Goal: Transaction & Acquisition: Purchase product/service

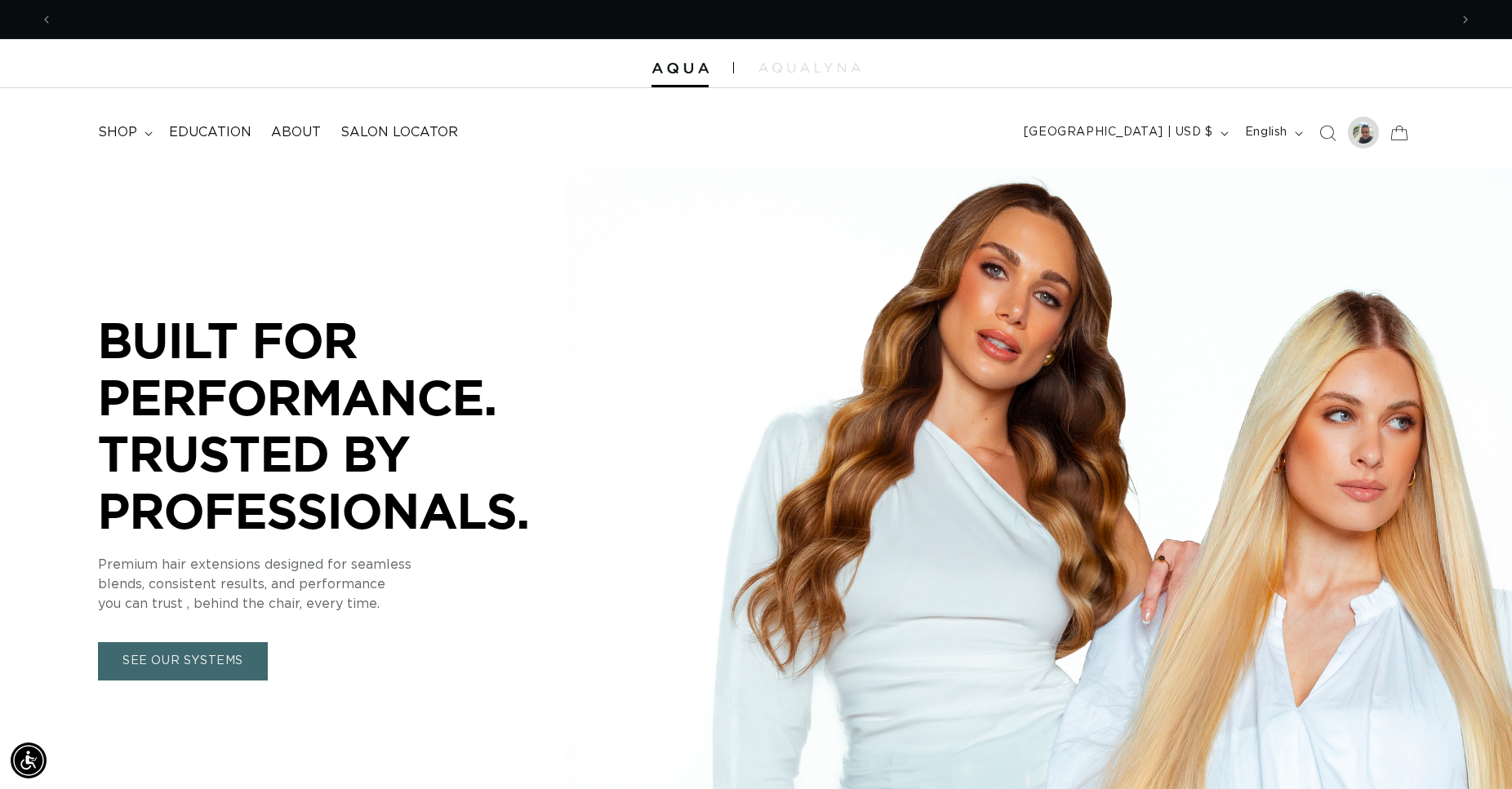
scroll to position [0, 1396]
click at [1362, 137] on div at bounding box center [1363, 132] width 23 height 23
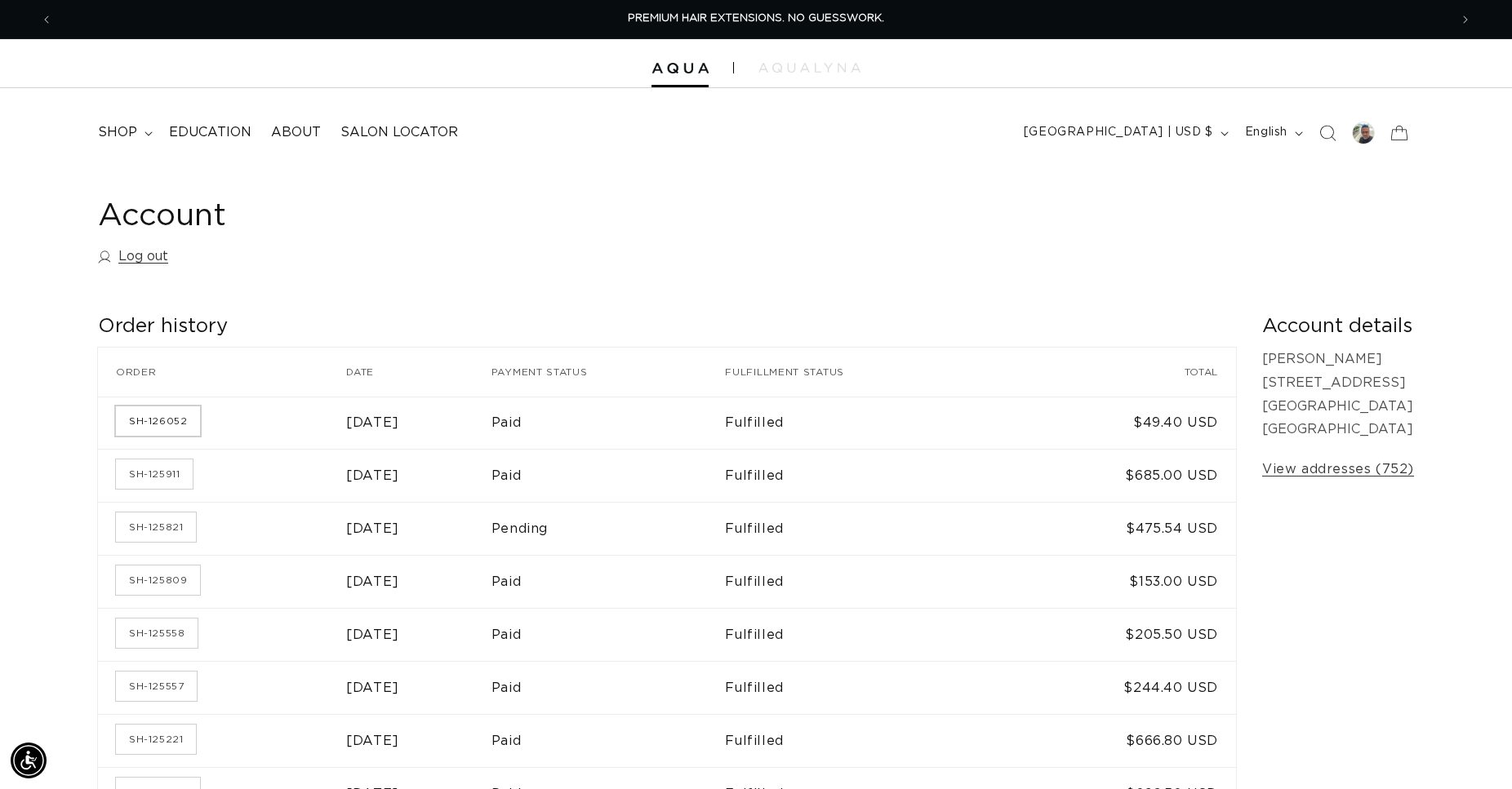
click at [170, 421] on link "SH-126052" at bounding box center [158, 421] width 84 height 30
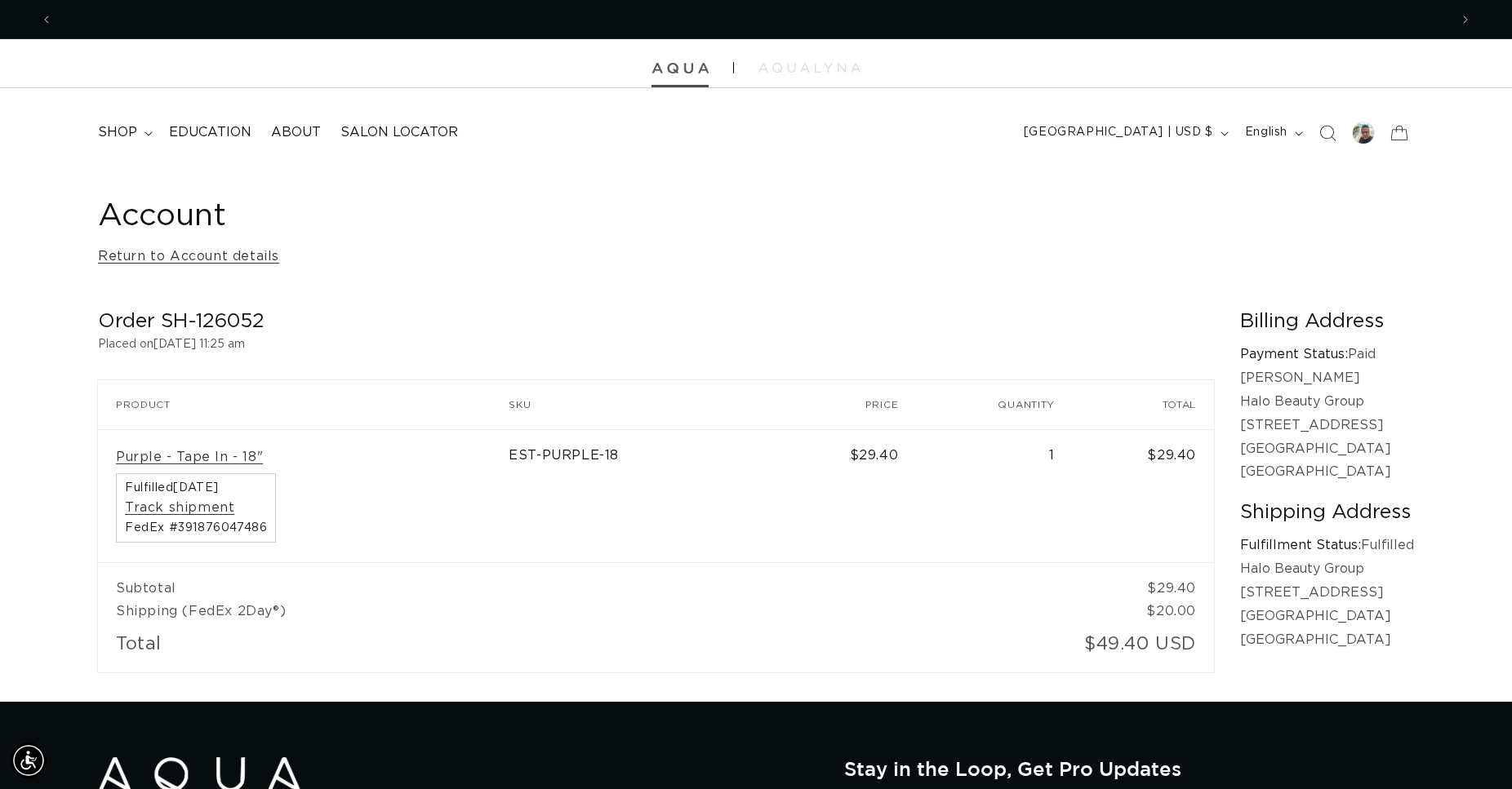
scroll to position [0, 1396]
click at [688, 64] on img at bounding box center [680, 69] width 57 height 12
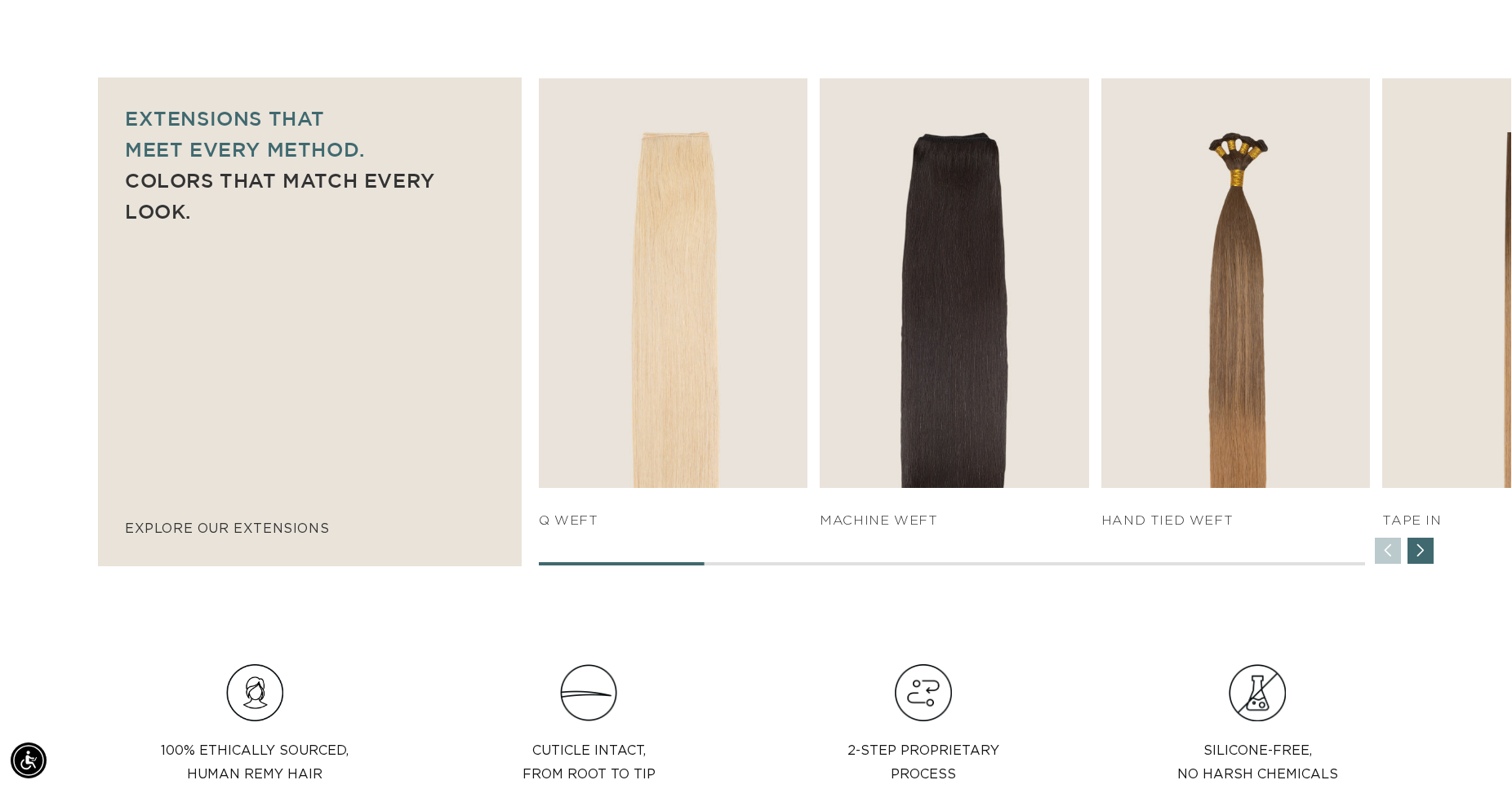
scroll to position [999, 0]
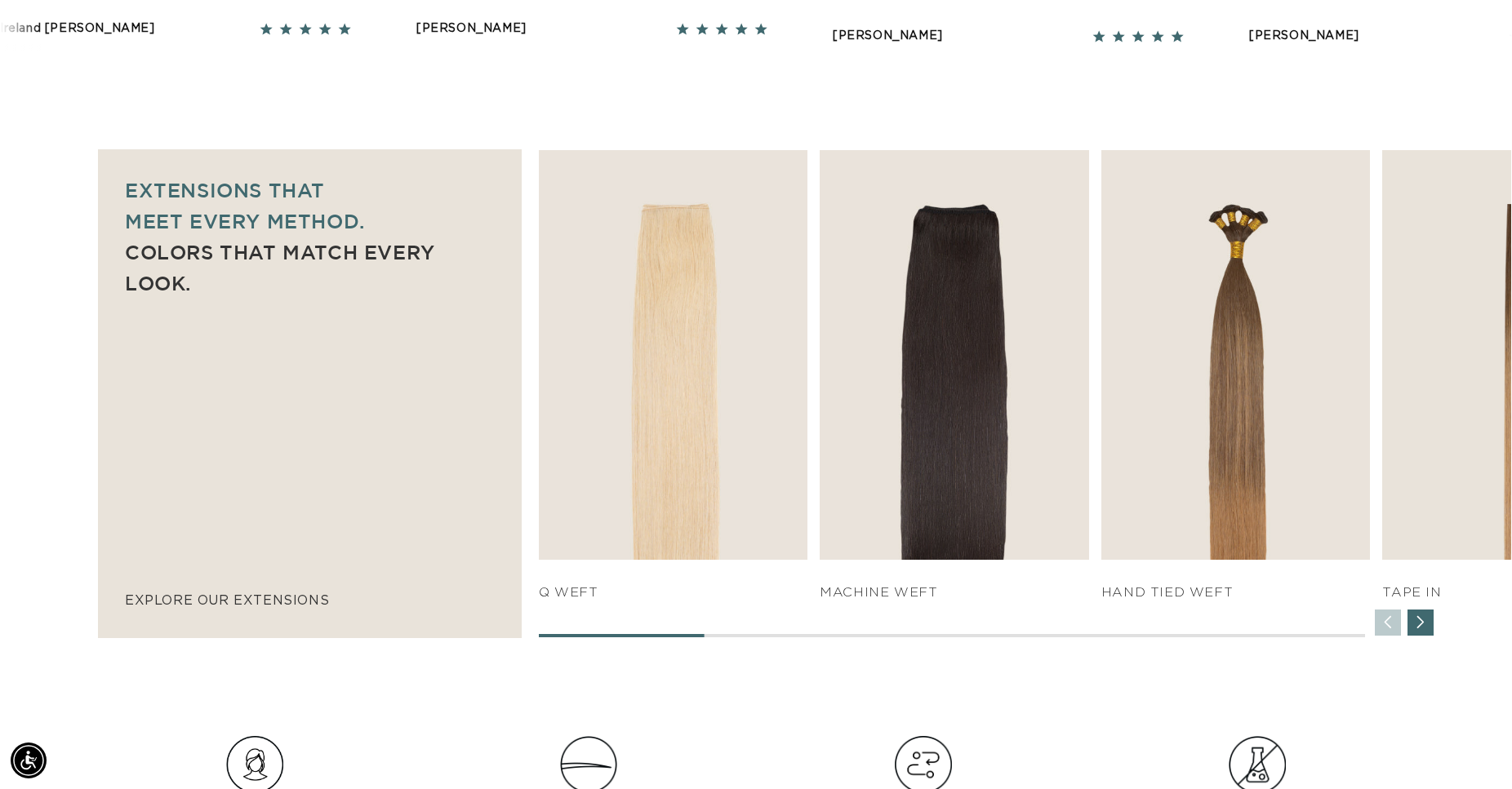
click at [1419, 627] on div "Next slide" at bounding box center [1420, 622] width 26 height 26
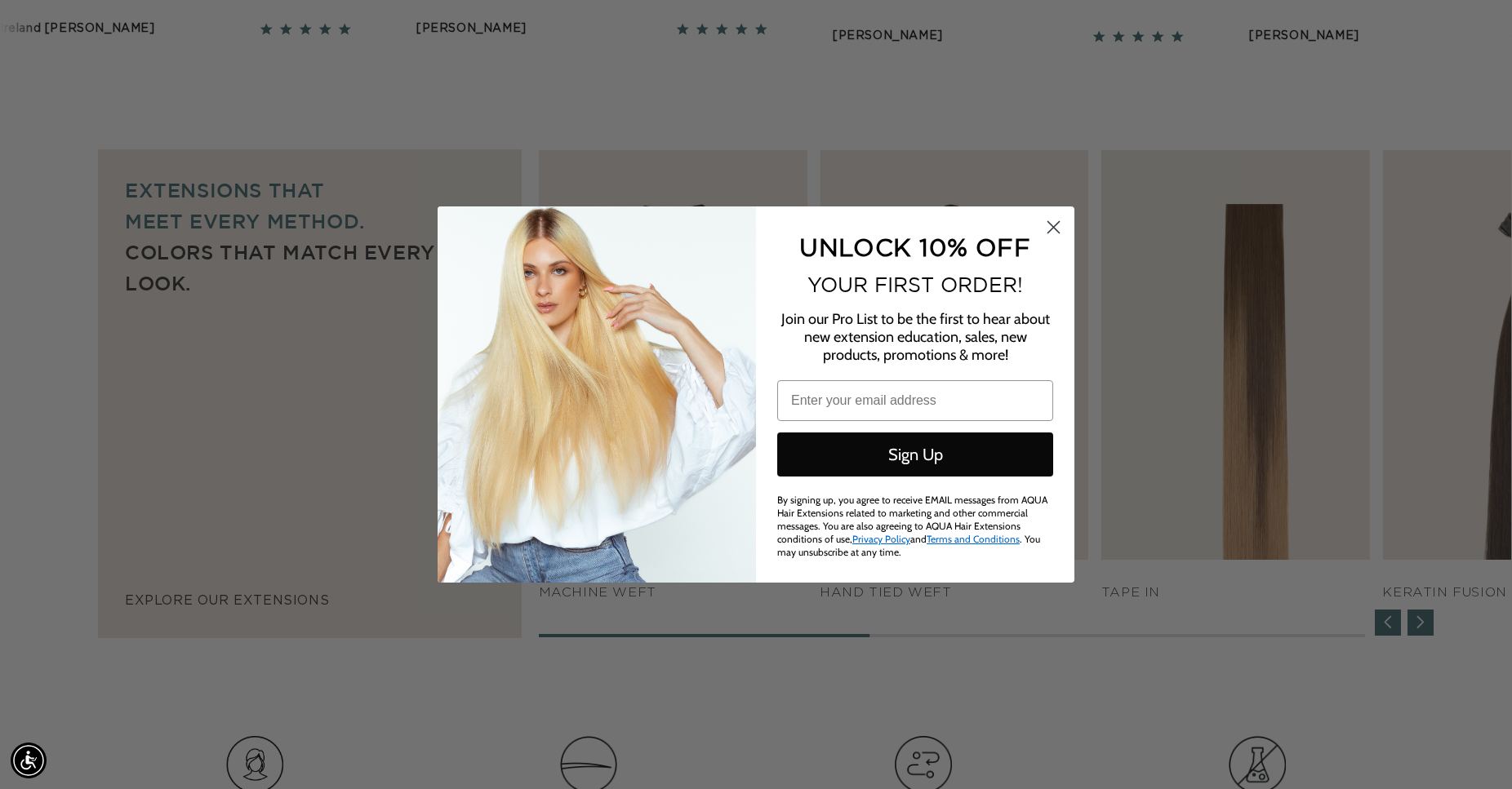
scroll to position [0, 0]
click at [1419, 627] on div "Close dialog UNLOCK 10% OFF YOUR FIRST ORDER! Join our Pro List to be the first…" at bounding box center [756, 394] width 1512 height 789
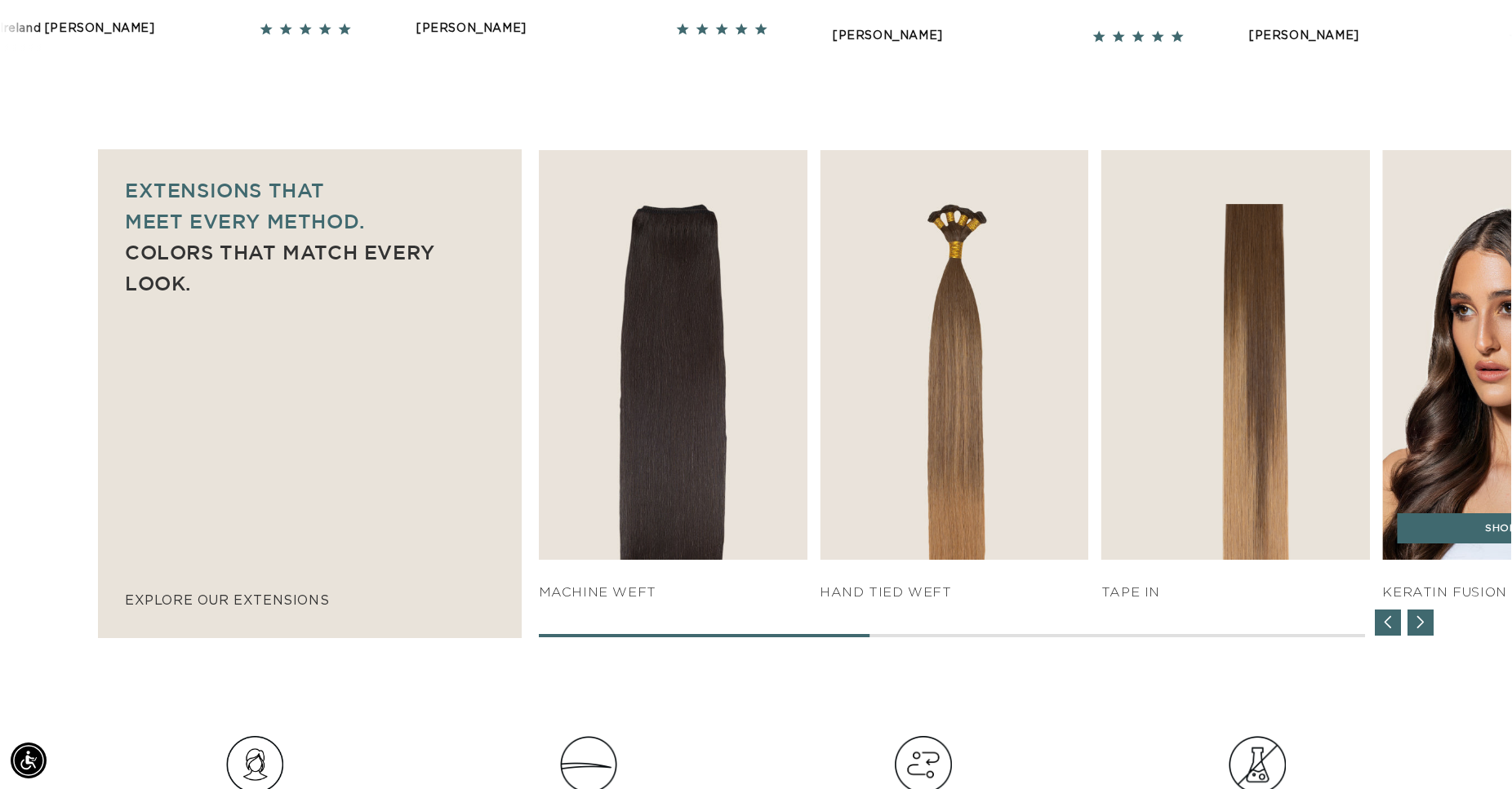
scroll to position [0, 1396]
click at [1459, 383] on img "5 / 7" at bounding box center [1516, 356] width 282 height 430
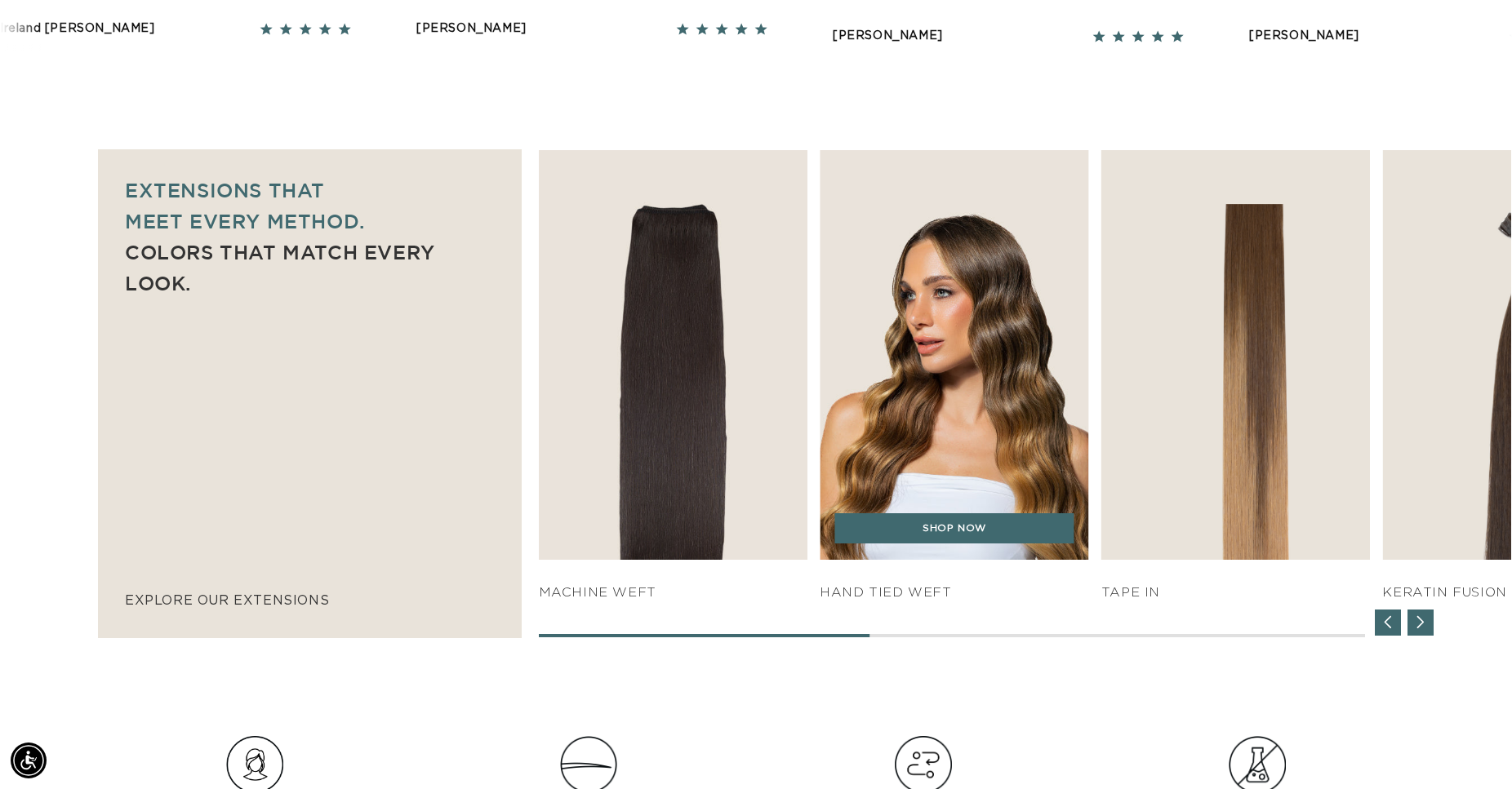
scroll to position [0, 2791]
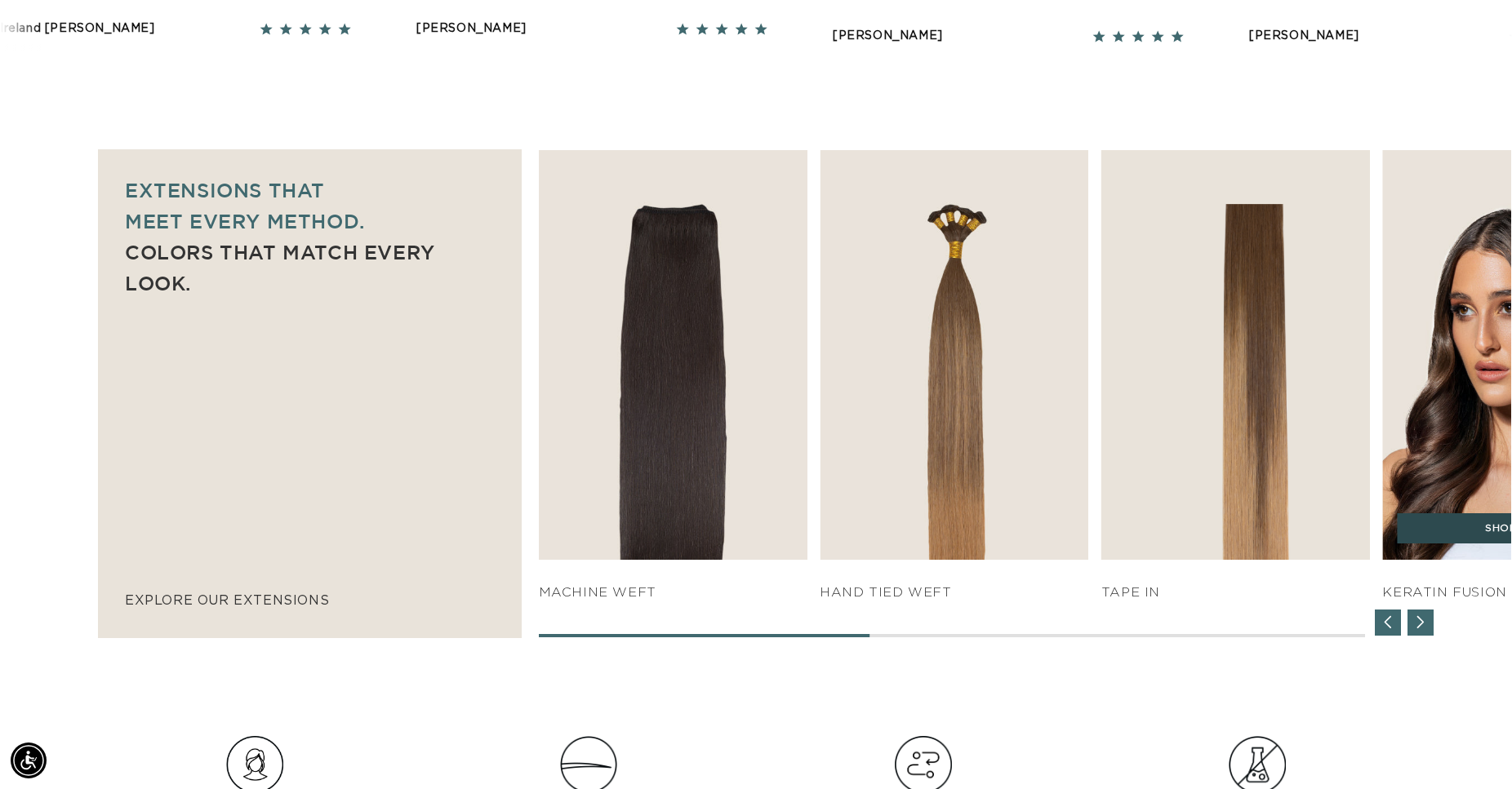
click at [1460, 539] on link "SHOP NOW" at bounding box center [1516, 529] width 240 height 31
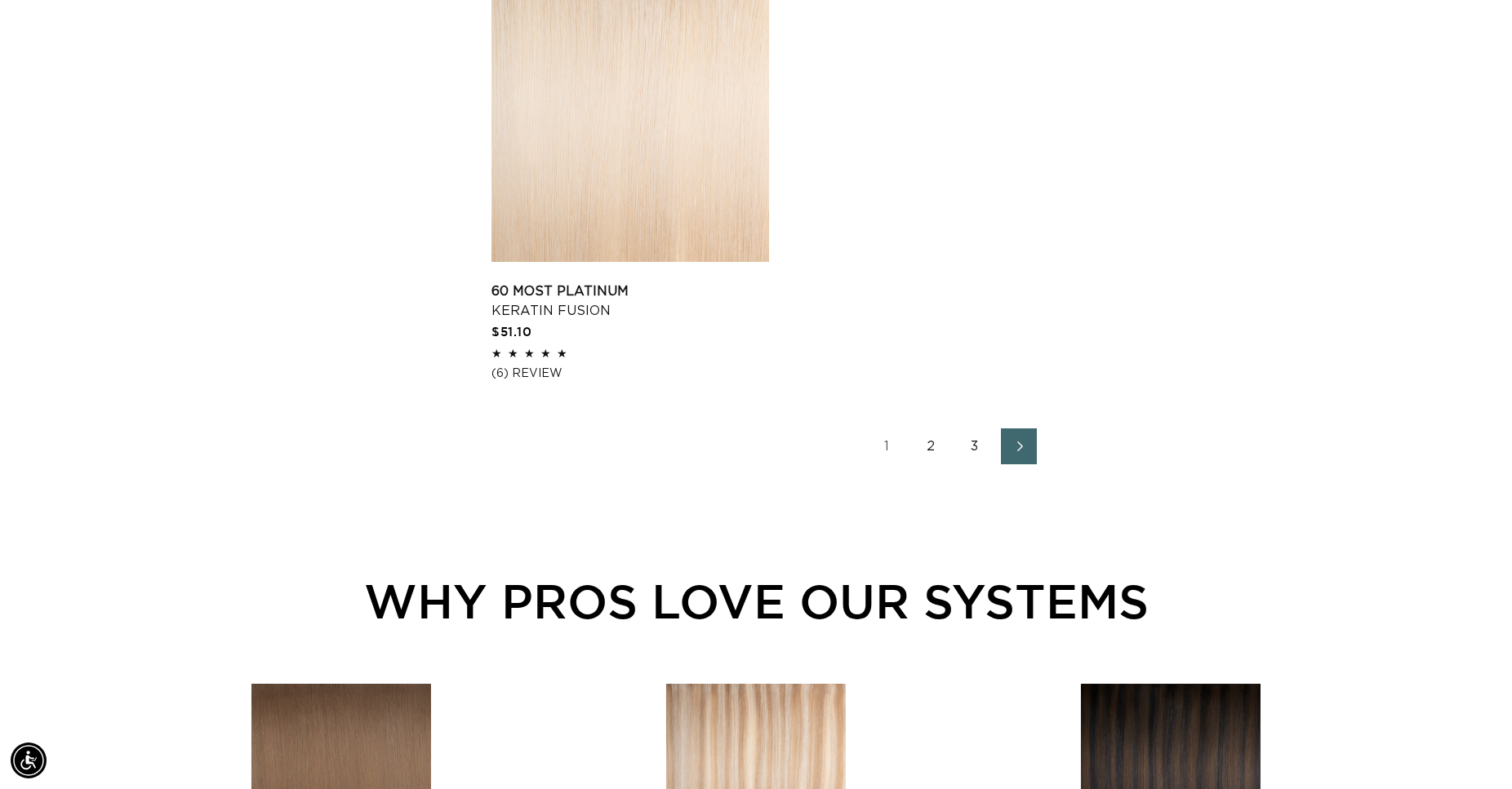
scroll to position [0, 2791]
click at [975, 448] on link "3" at bounding box center [974, 446] width 36 height 36
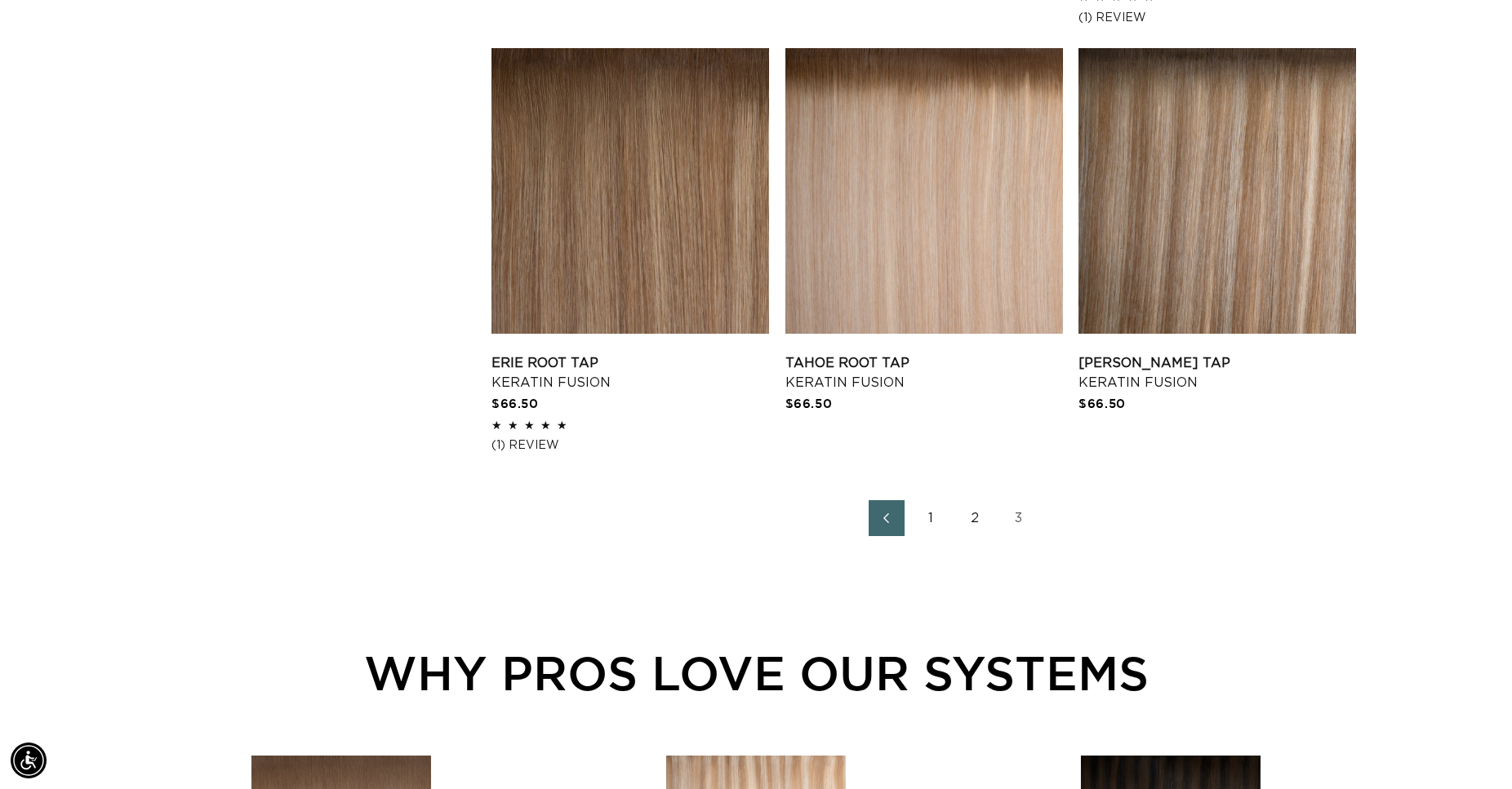
click at [974, 516] on link "2" at bounding box center [974, 518] width 36 height 36
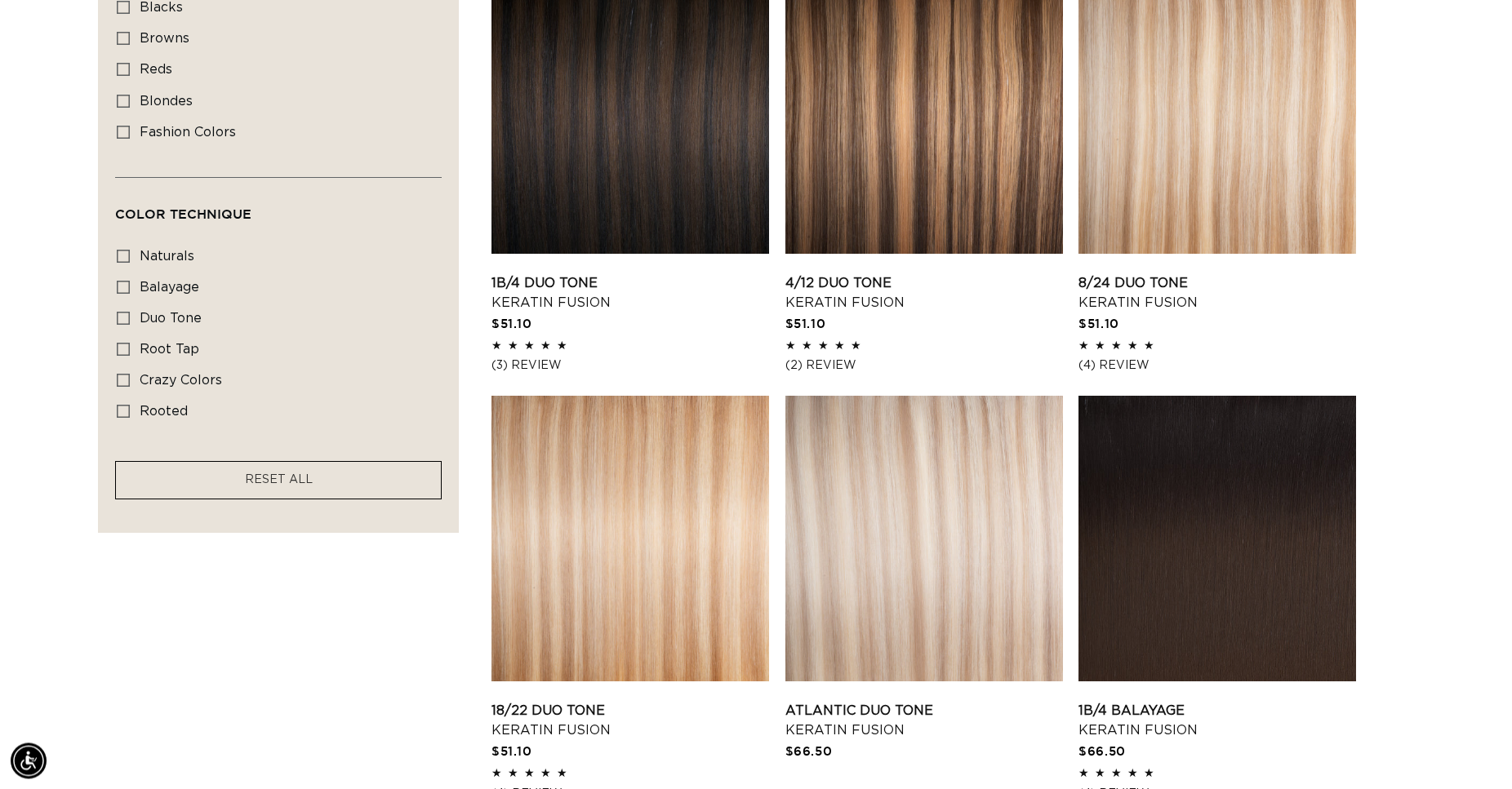
scroll to position [1166, 0]
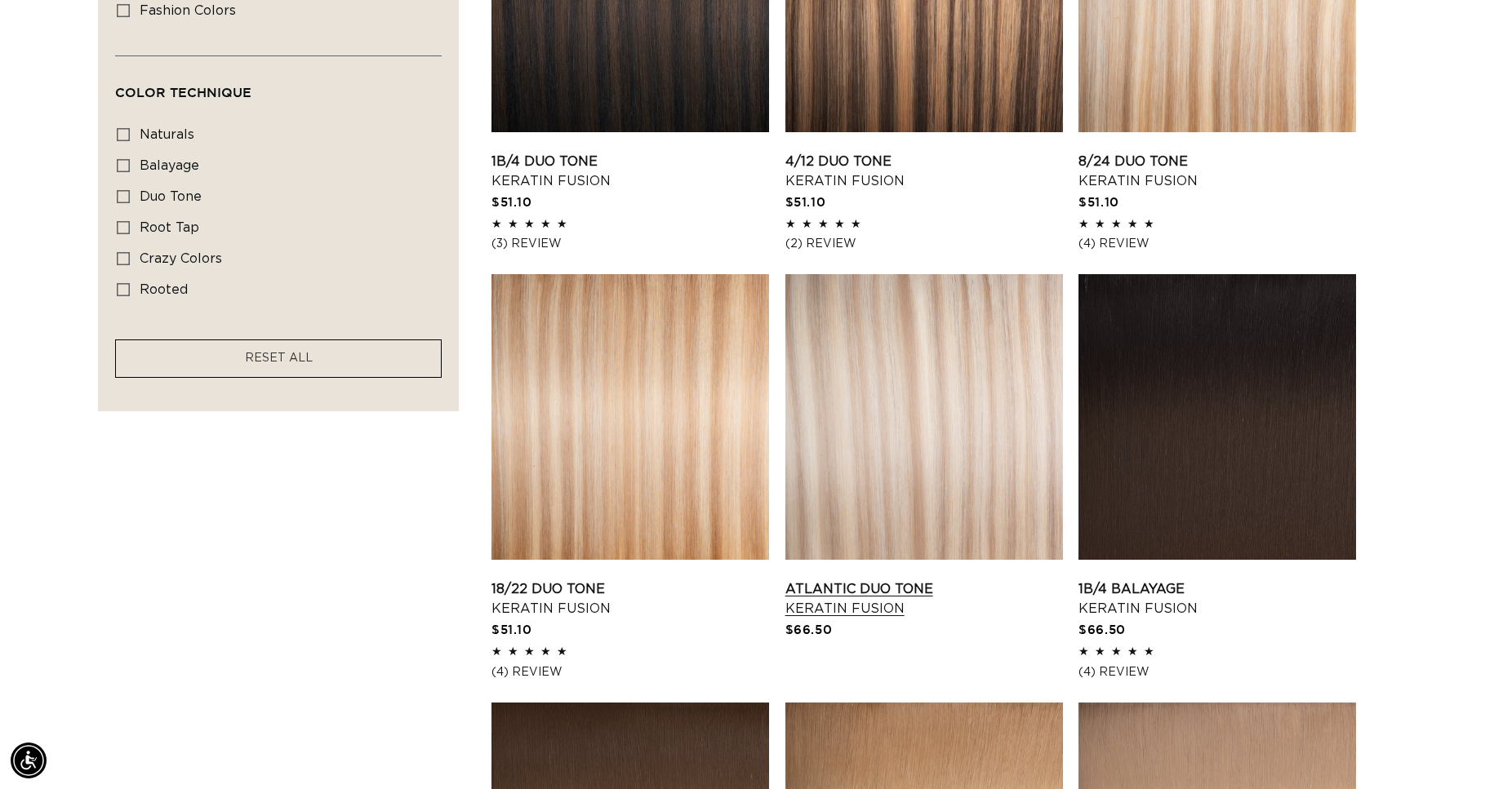
click at [916, 580] on link "Atlantic Duo Tone Keratin Fusion" at bounding box center [924, 599] width 277 height 39
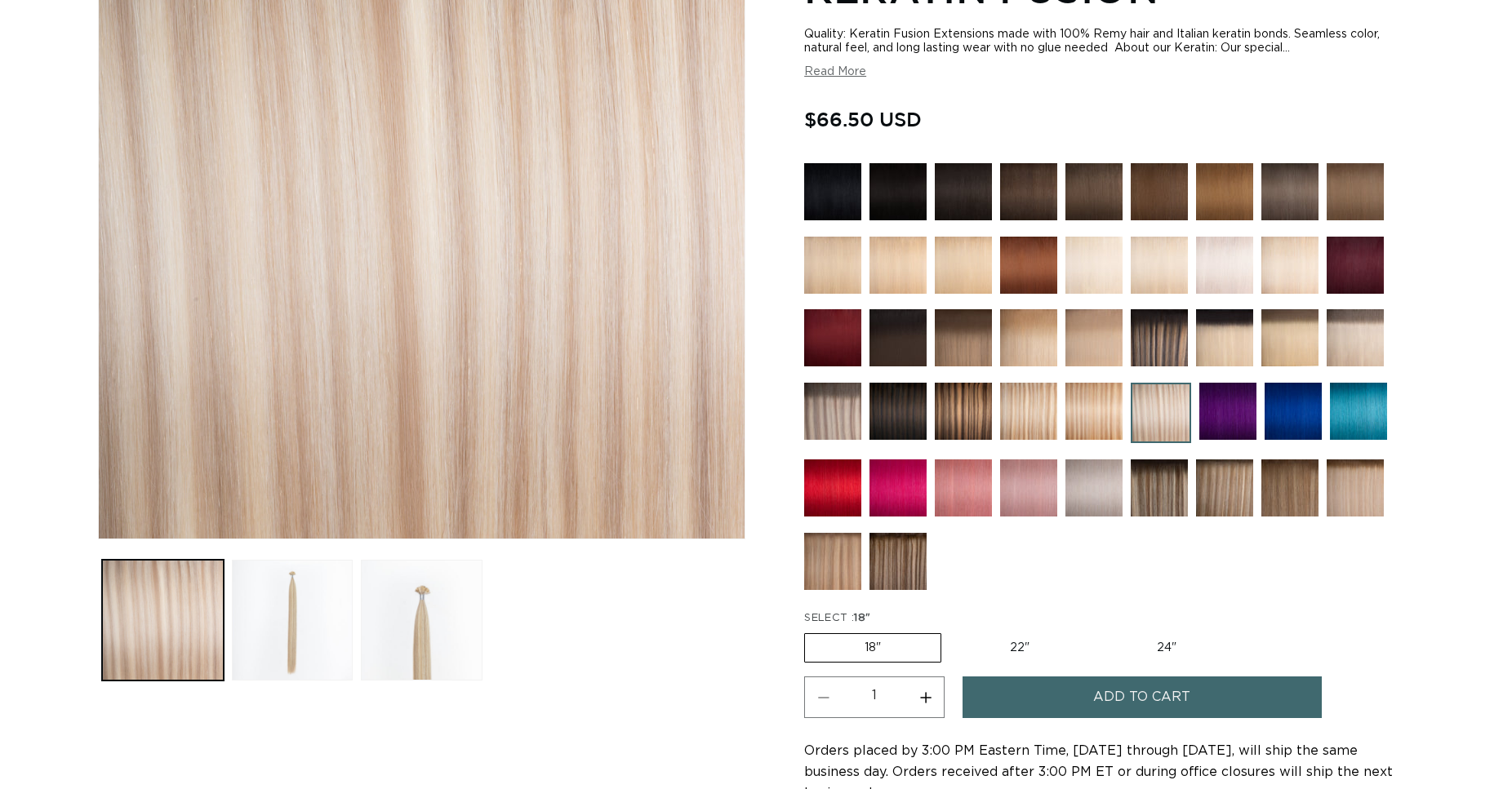
scroll to position [500, 0]
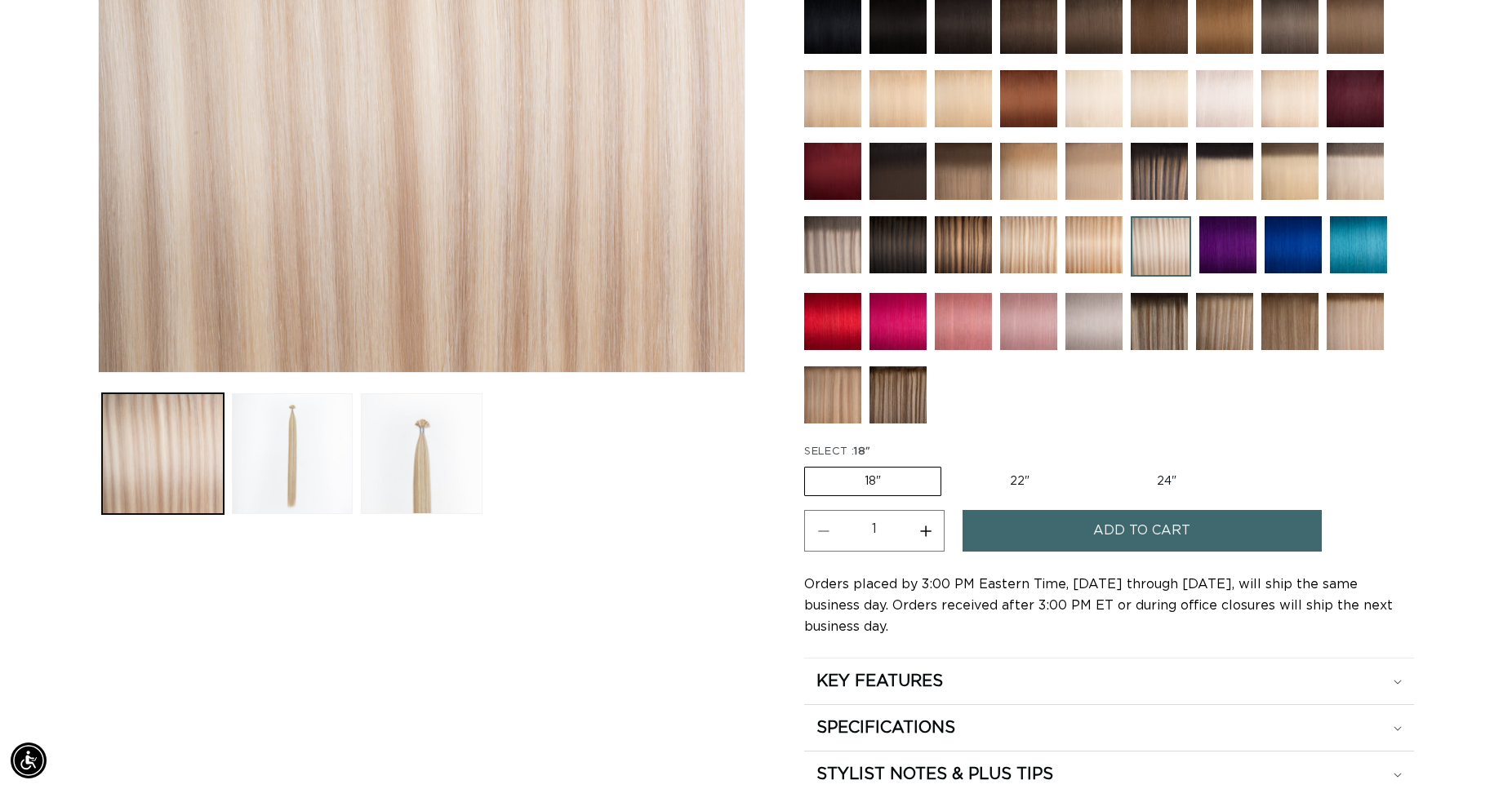
click at [1116, 523] on span "Add to cart" at bounding box center [1141, 530] width 97 height 41
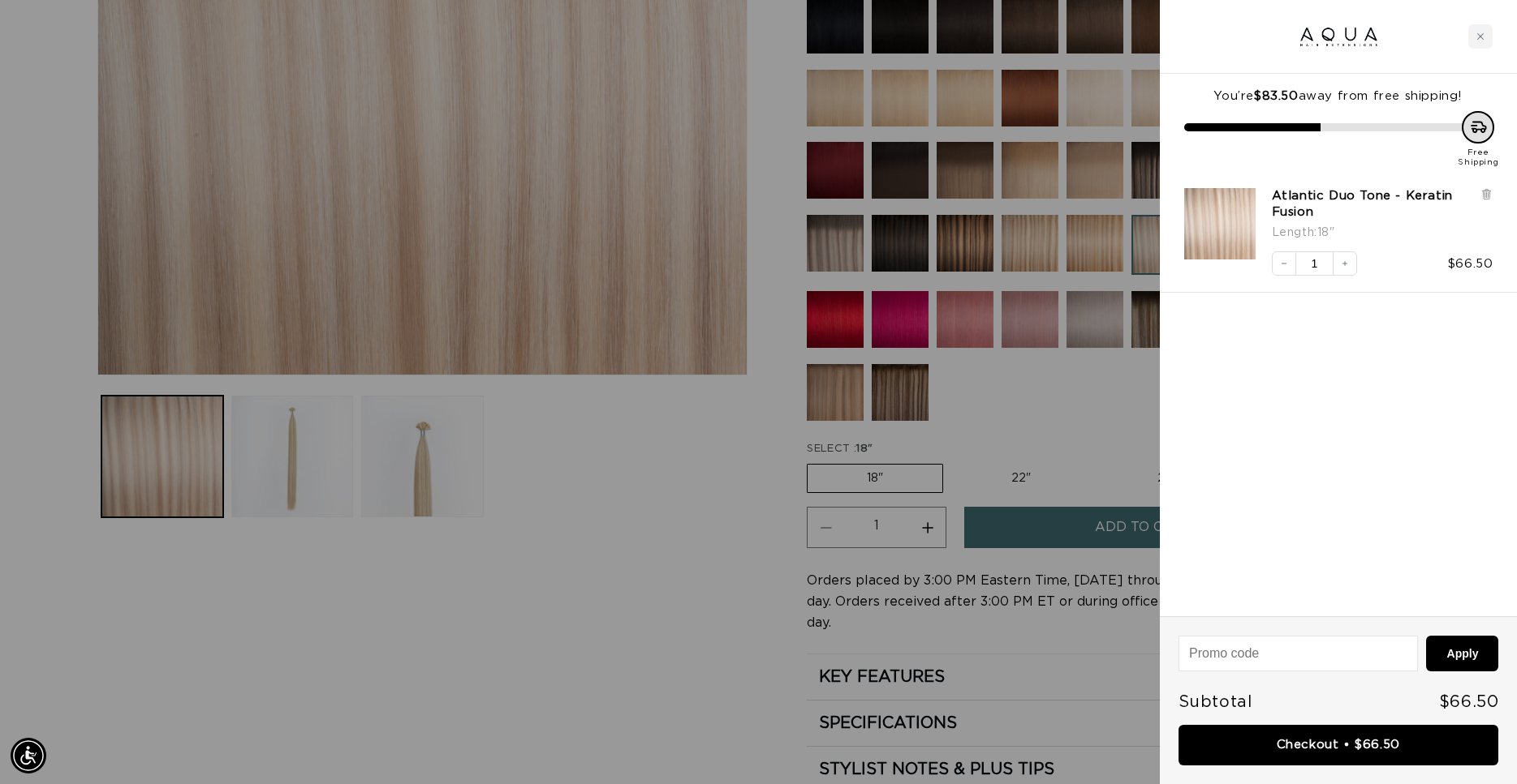
scroll to position [0, 2804]
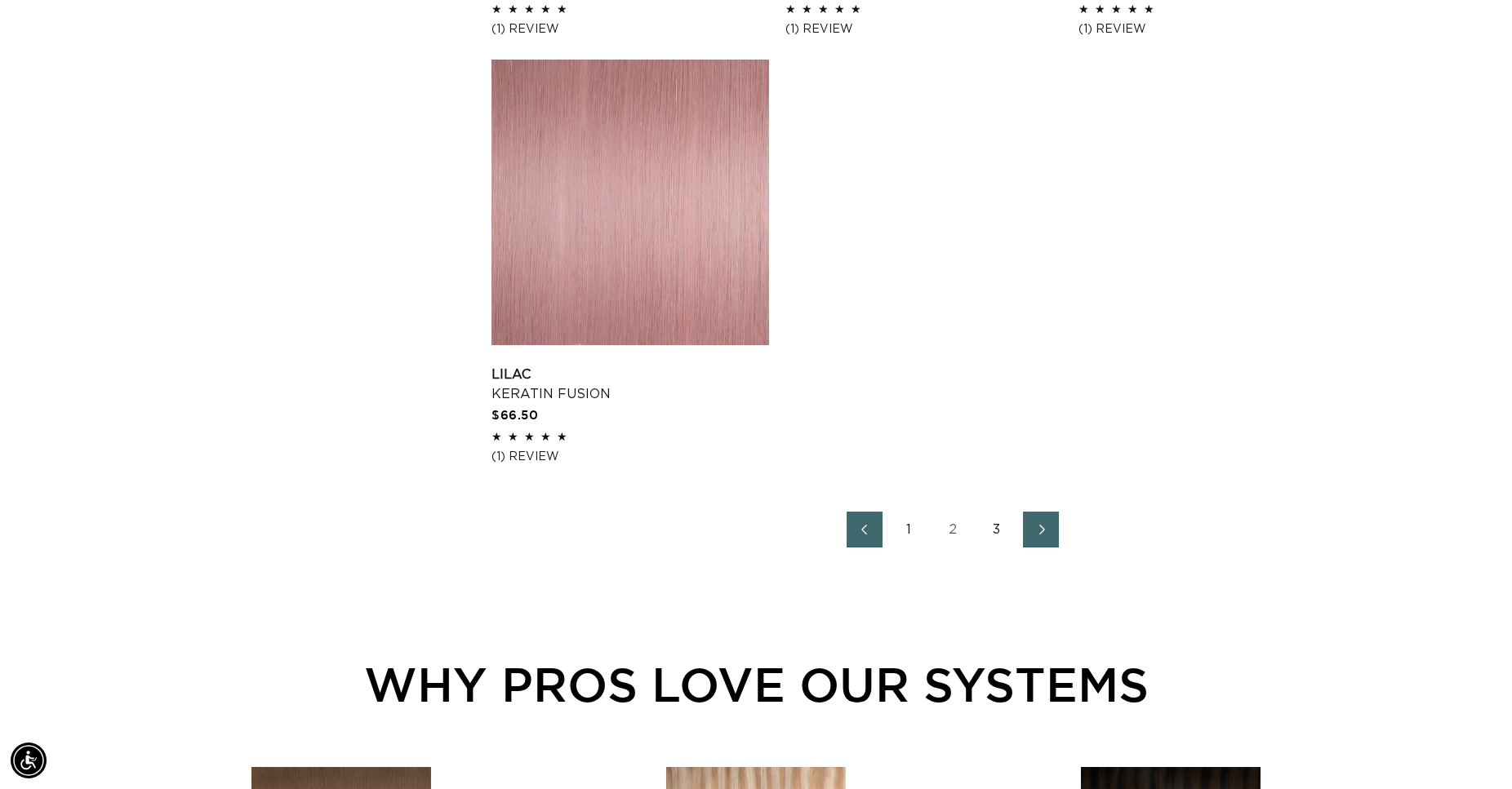
click at [905, 530] on link "1" at bounding box center [909, 529] width 36 height 36
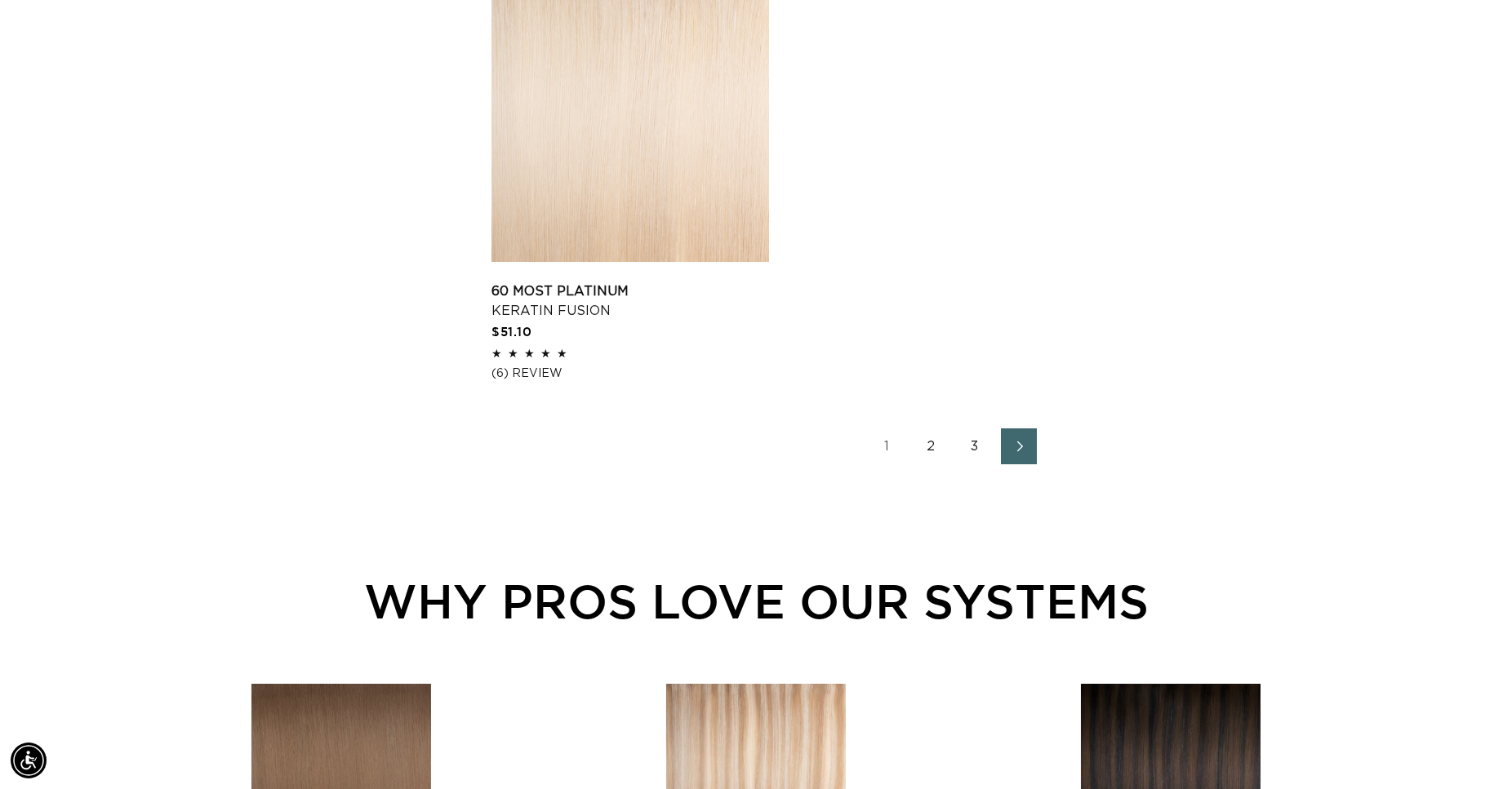
scroll to position [0, 1396]
click at [973, 447] on link "3" at bounding box center [974, 446] width 36 height 36
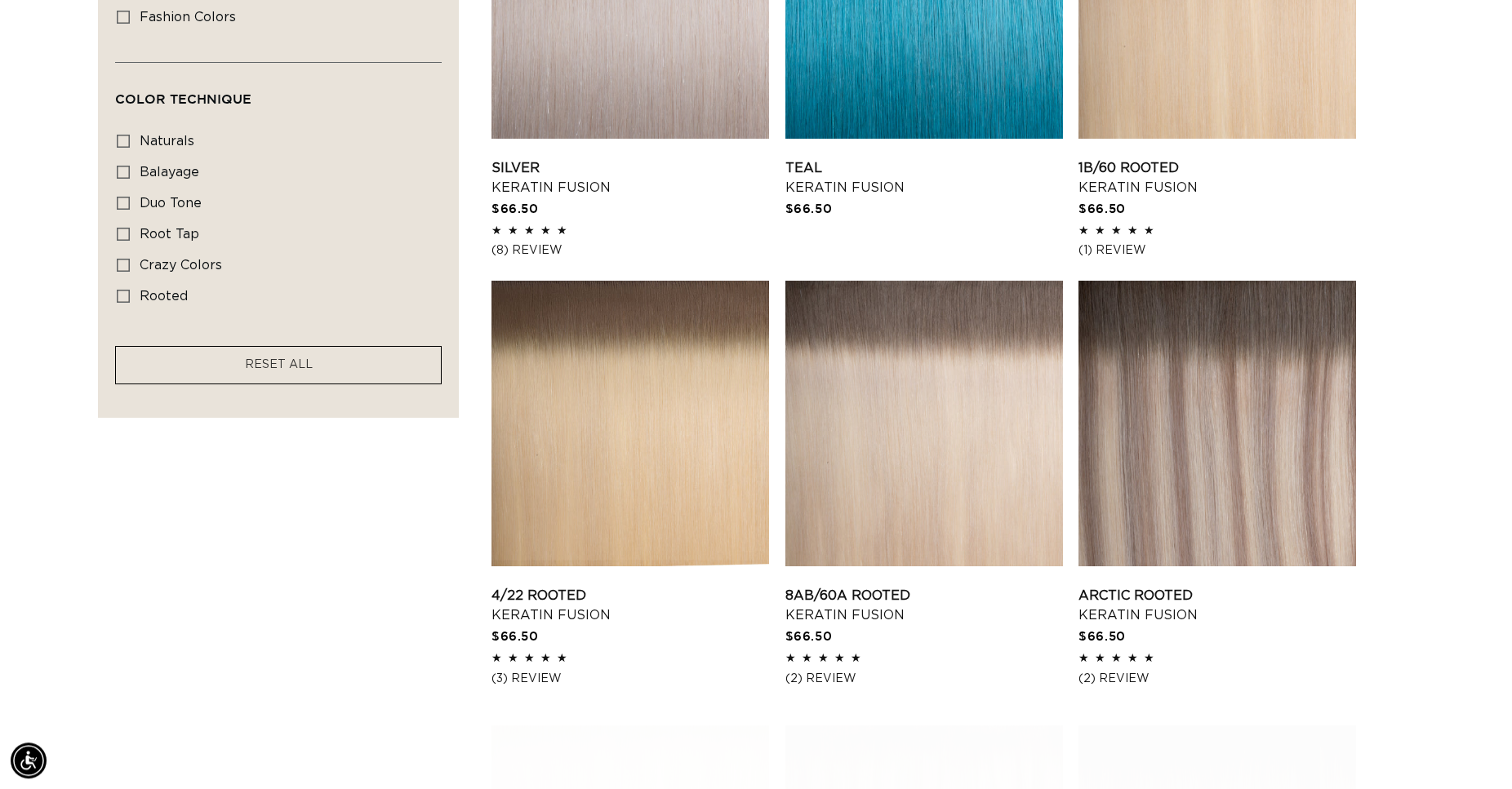
scroll to position [0, 2791]
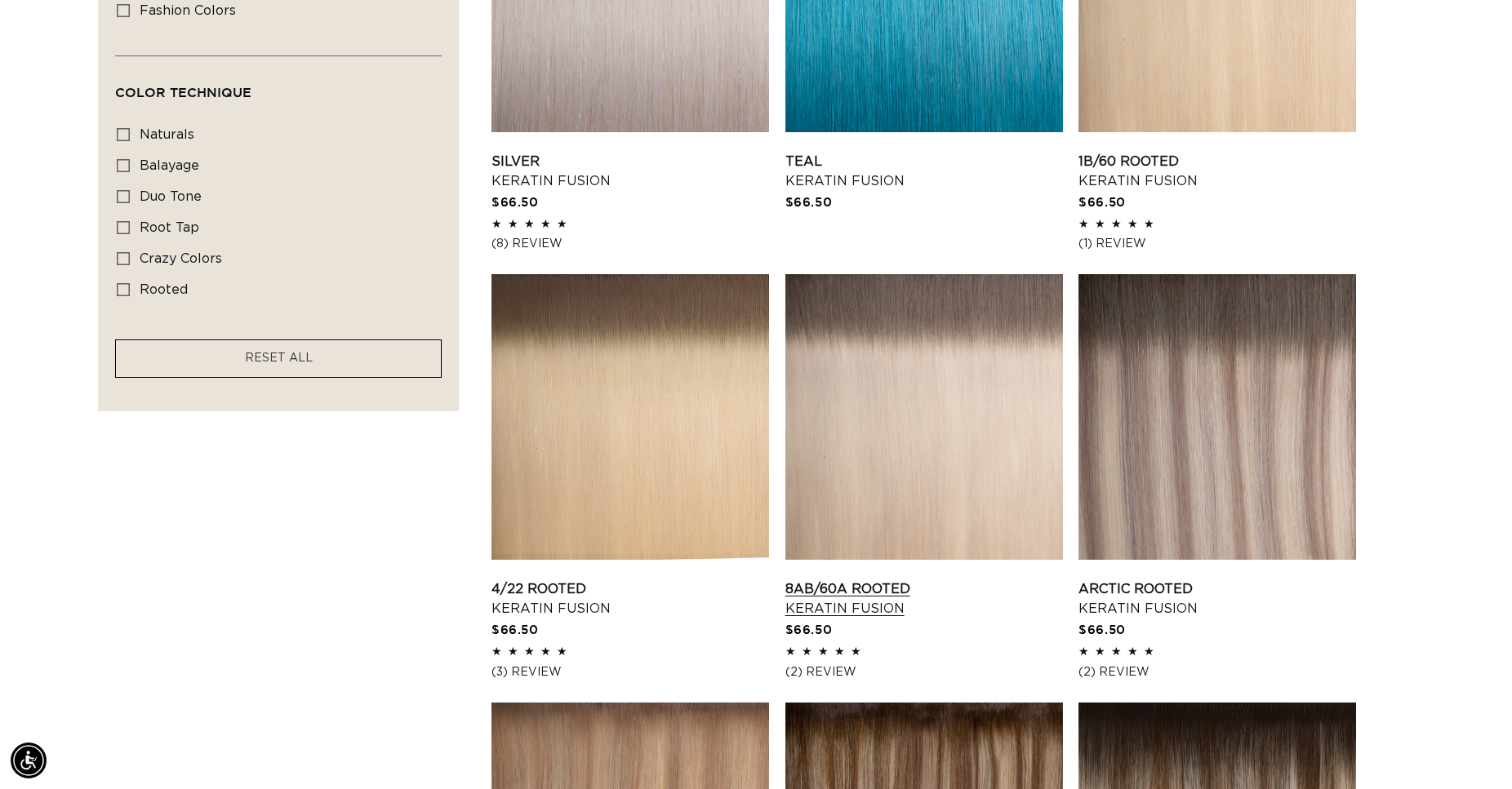
click at [922, 580] on link "8AB/60A Rooted Keratin Fusion" at bounding box center [924, 599] width 277 height 39
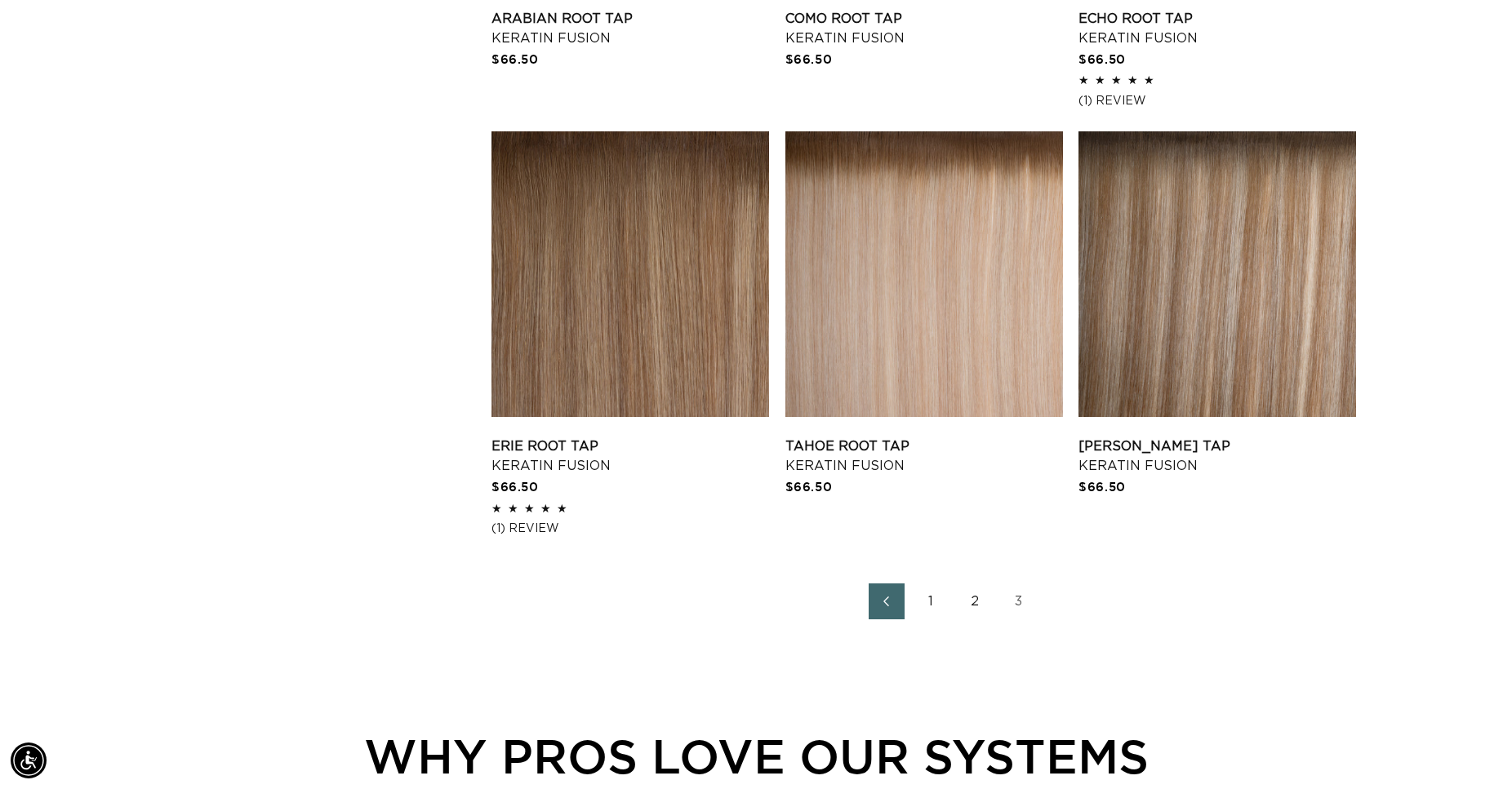
scroll to position [0, 1396]
click at [930, 597] on link "1" at bounding box center [930, 601] width 36 height 36
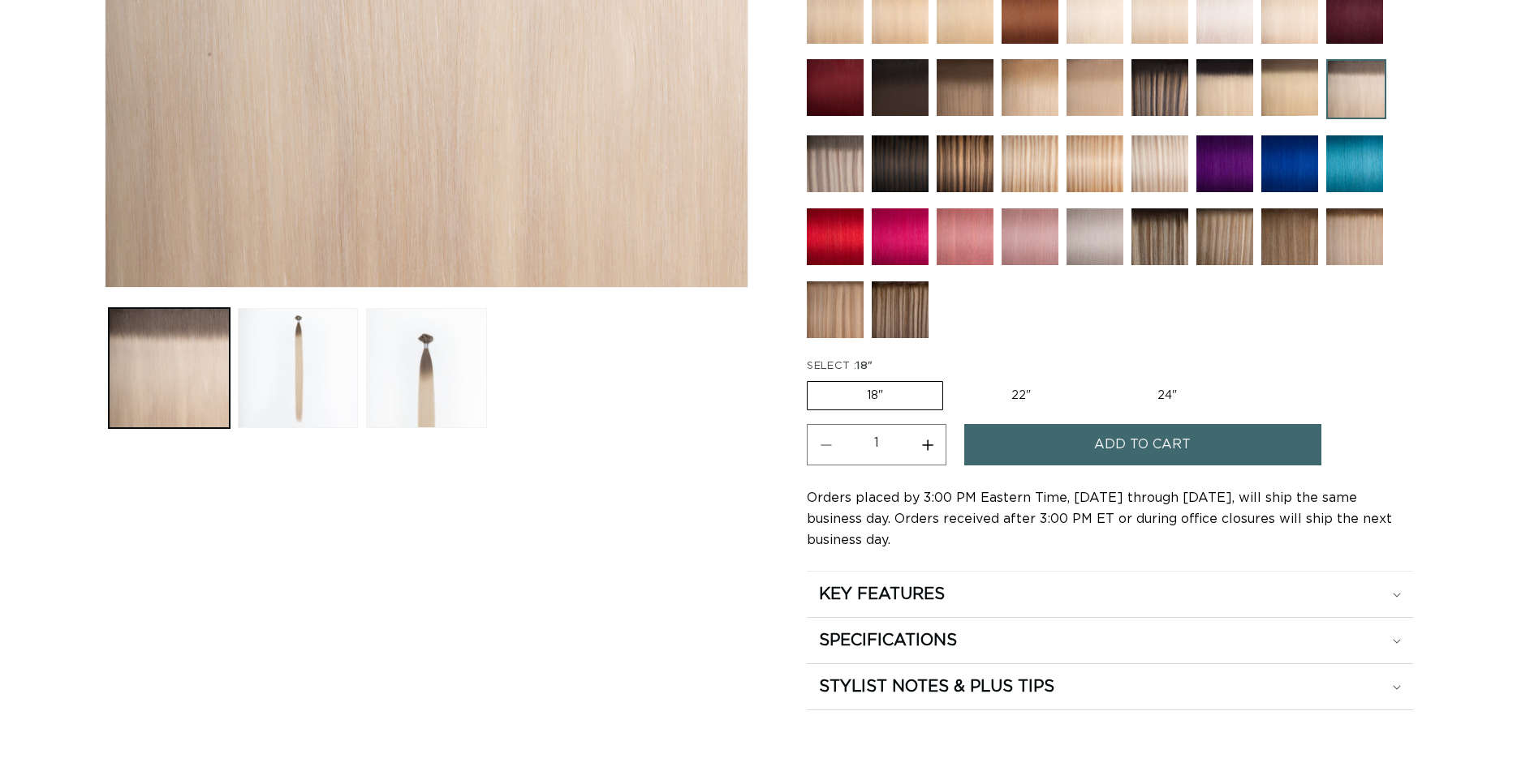
scroll to position [579, 0]
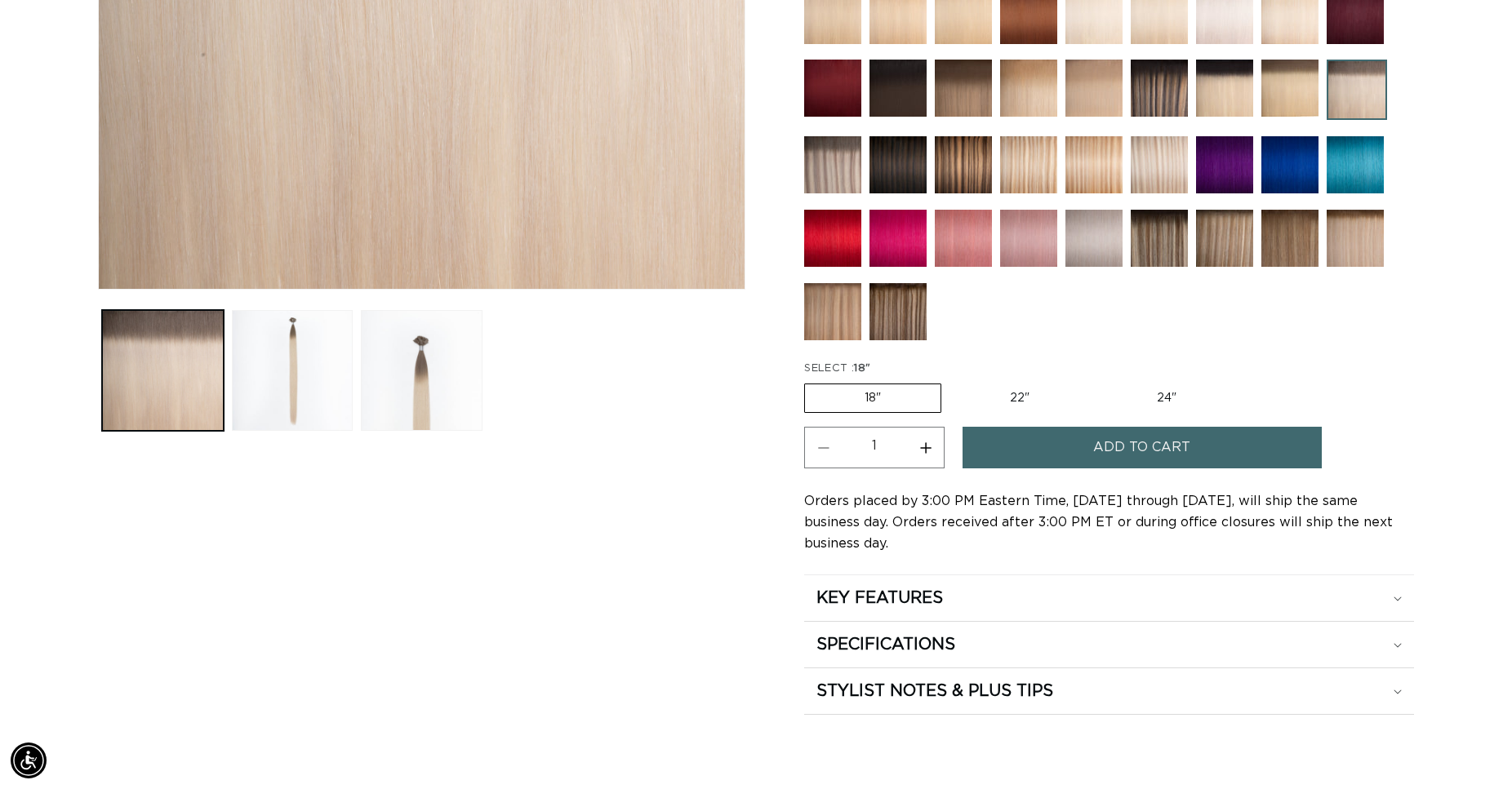
click at [1129, 442] on span "Add to cart" at bounding box center [1141, 447] width 97 height 41
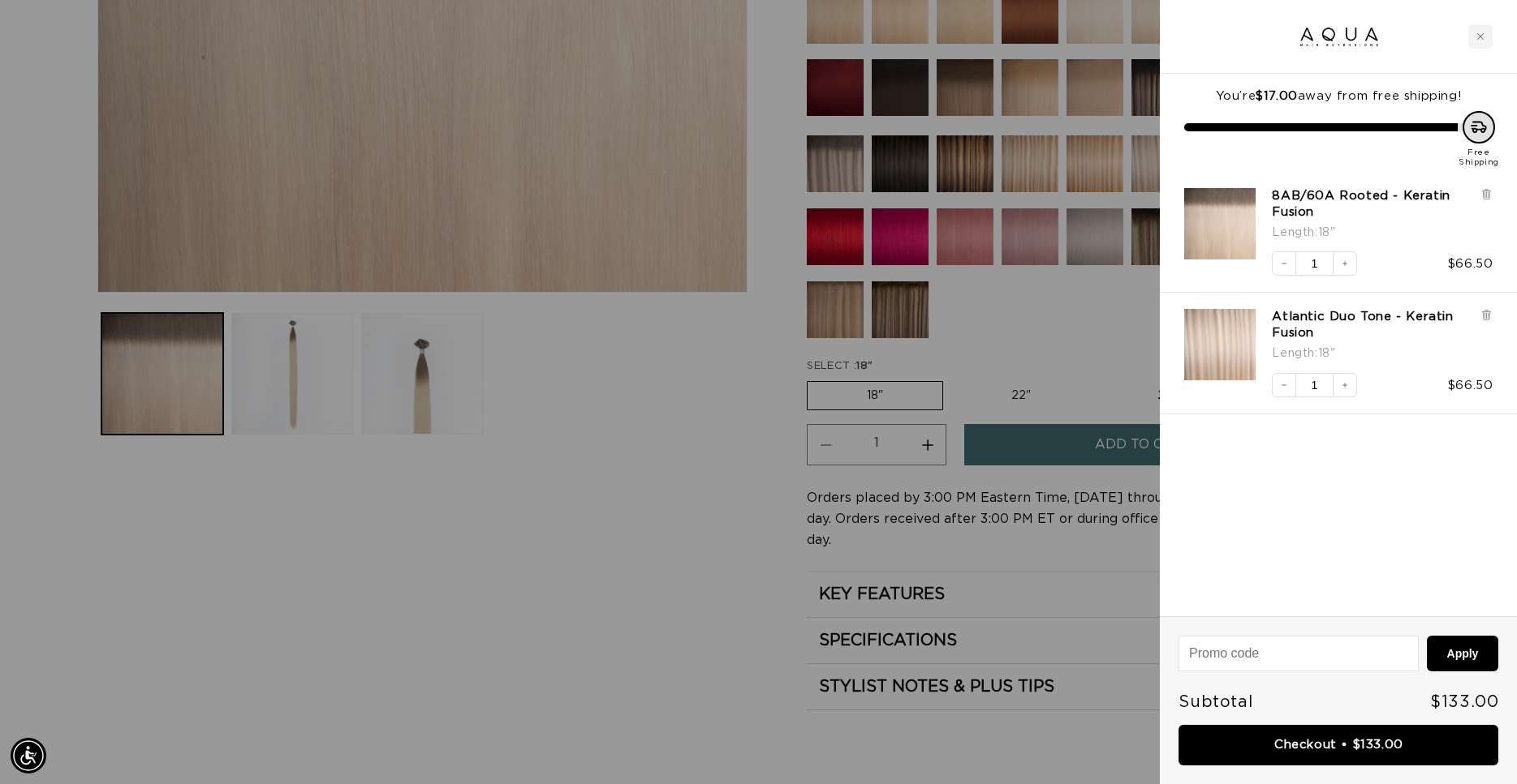
scroll to position [0, 2804]
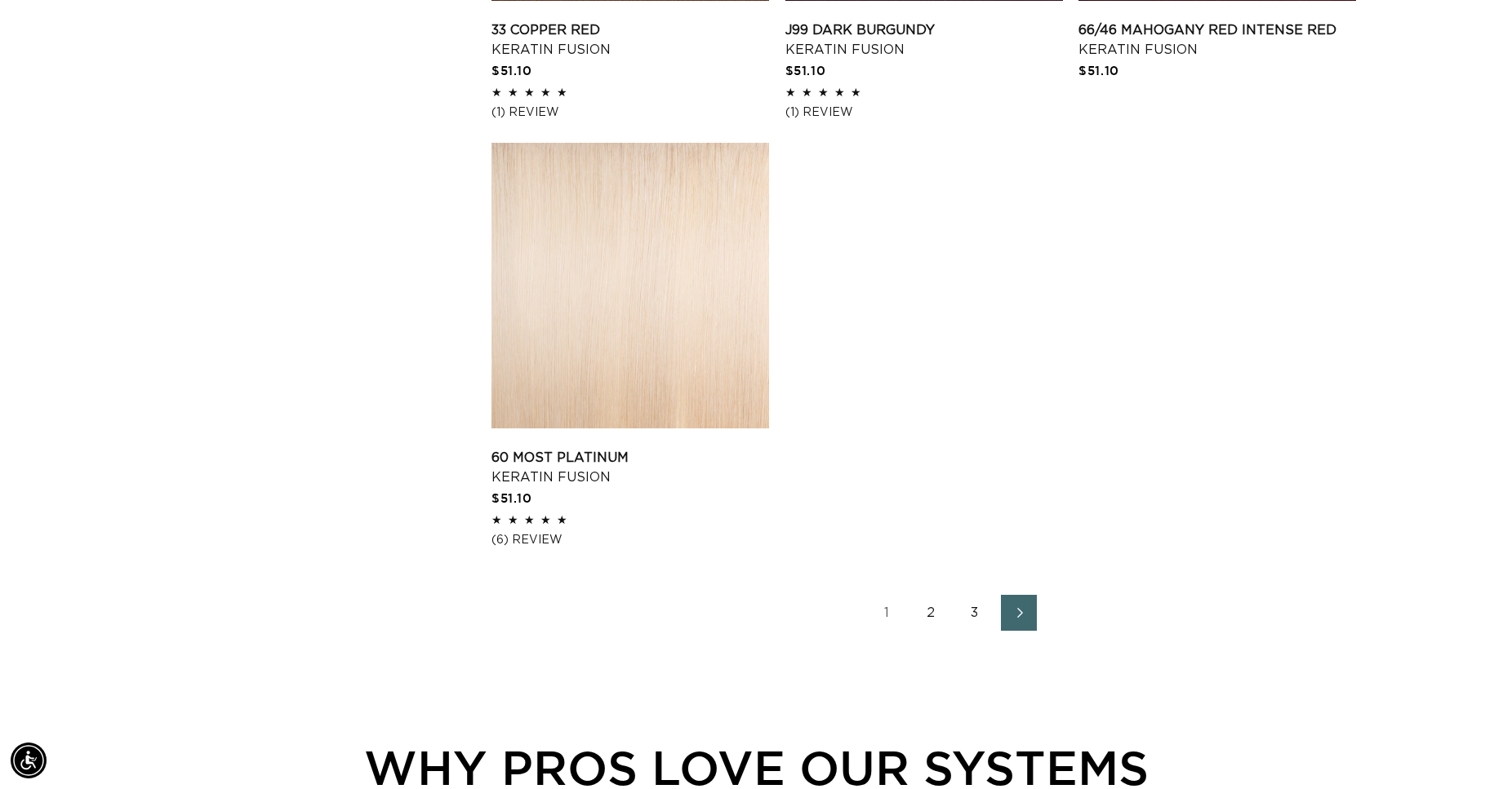
scroll to position [0, 2791]
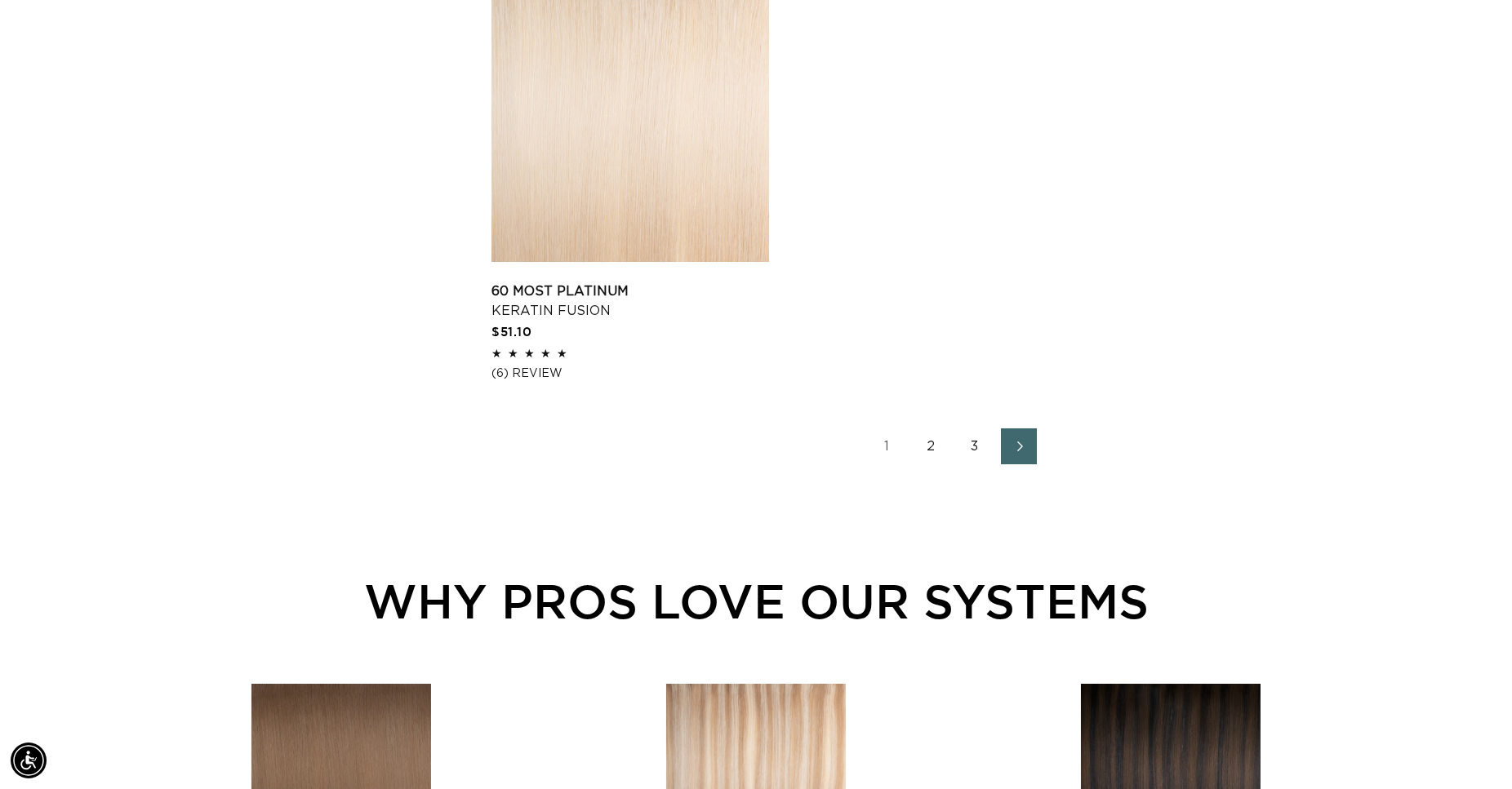
click at [929, 445] on link "2" at bounding box center [930, 446] width 36 height 36
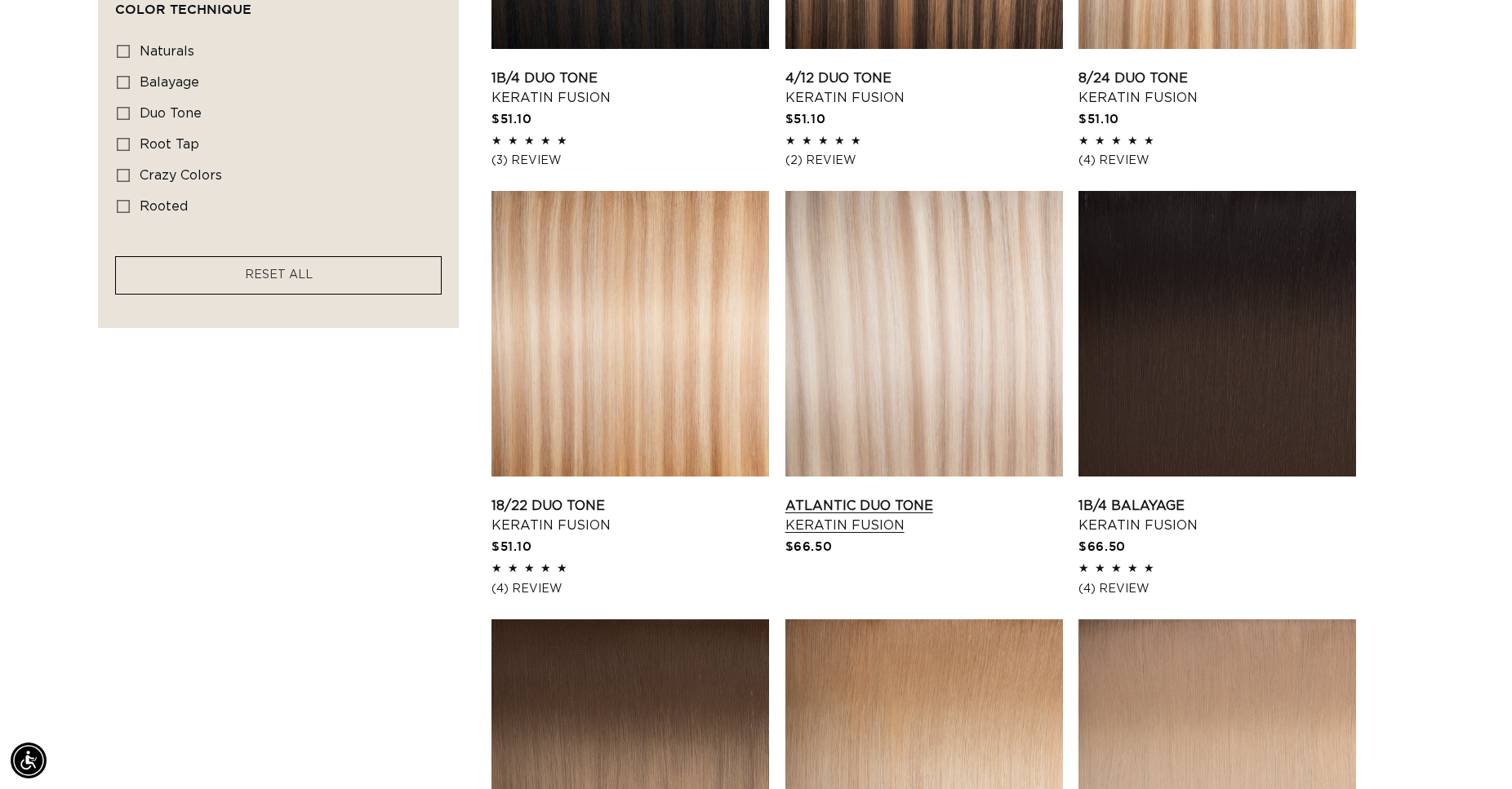
scroll to position [0, 1396]
click at [1190, 496] on link "1B/4 Balayage Keratin Fusion" at bounding box center [1216, 516] width 277 height 39
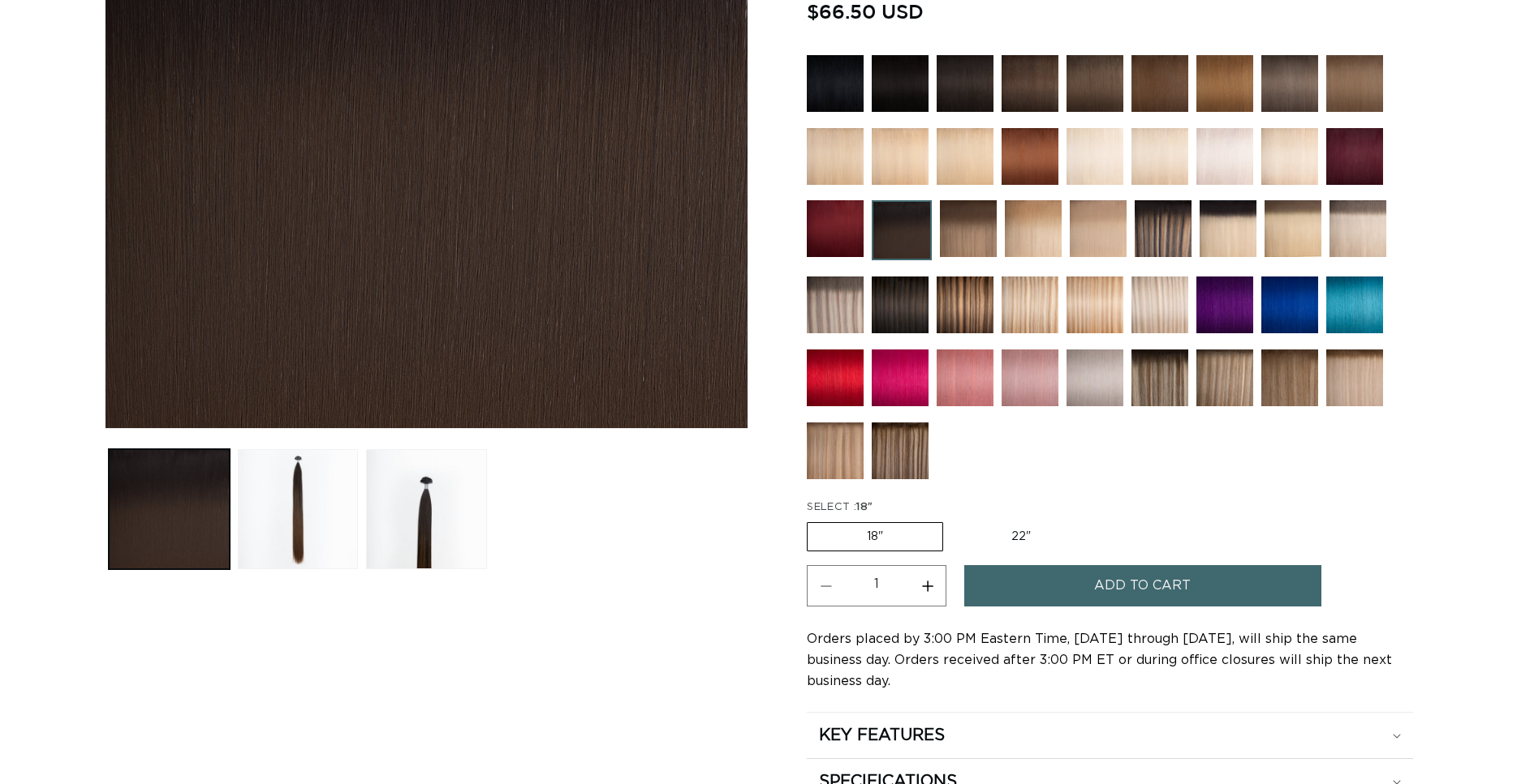
scroll to position [579, 0]
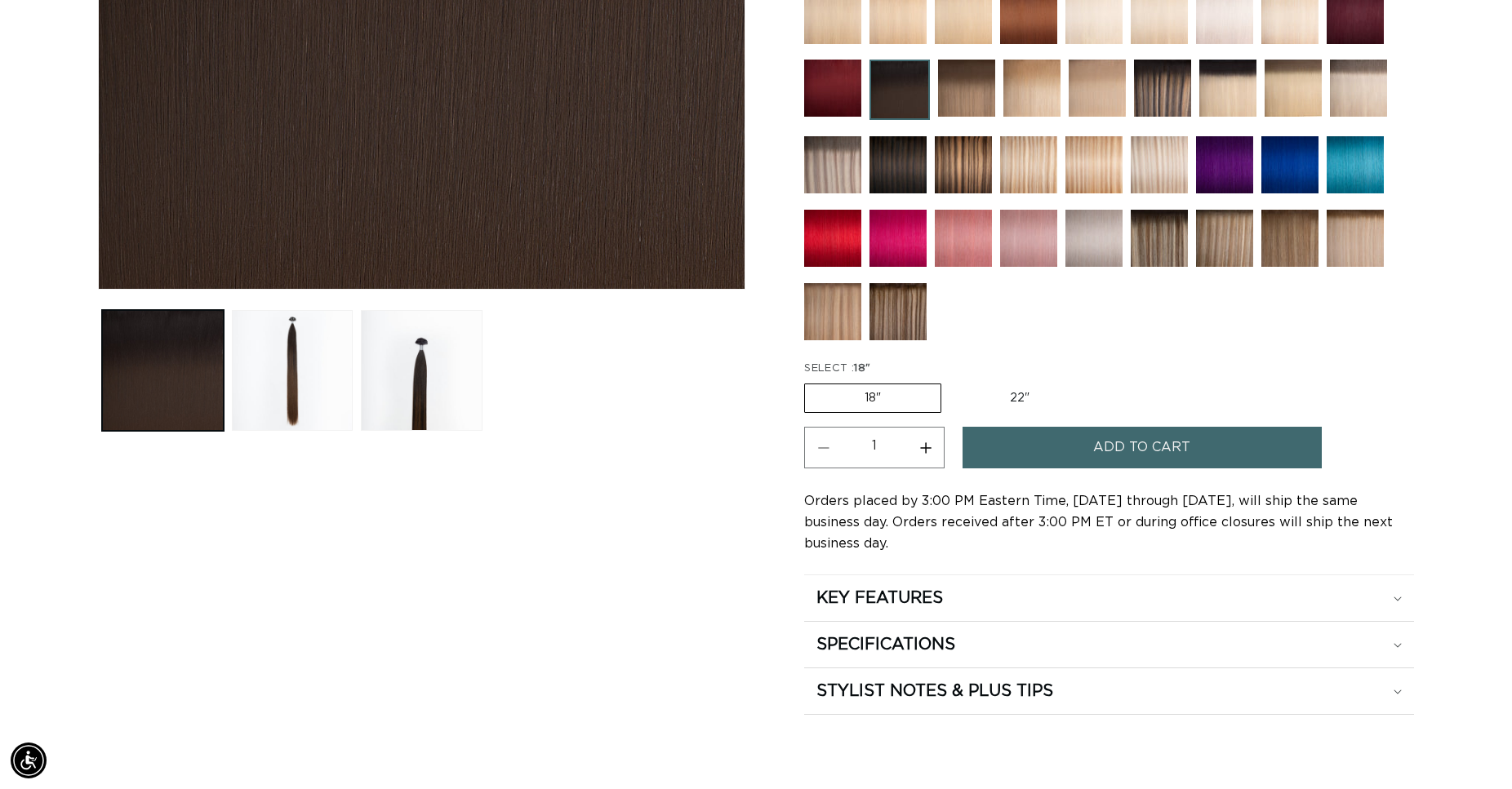
click at [1080, 443] on button "Add to cart" at bounding box center [1142, 447] width 359 height 41
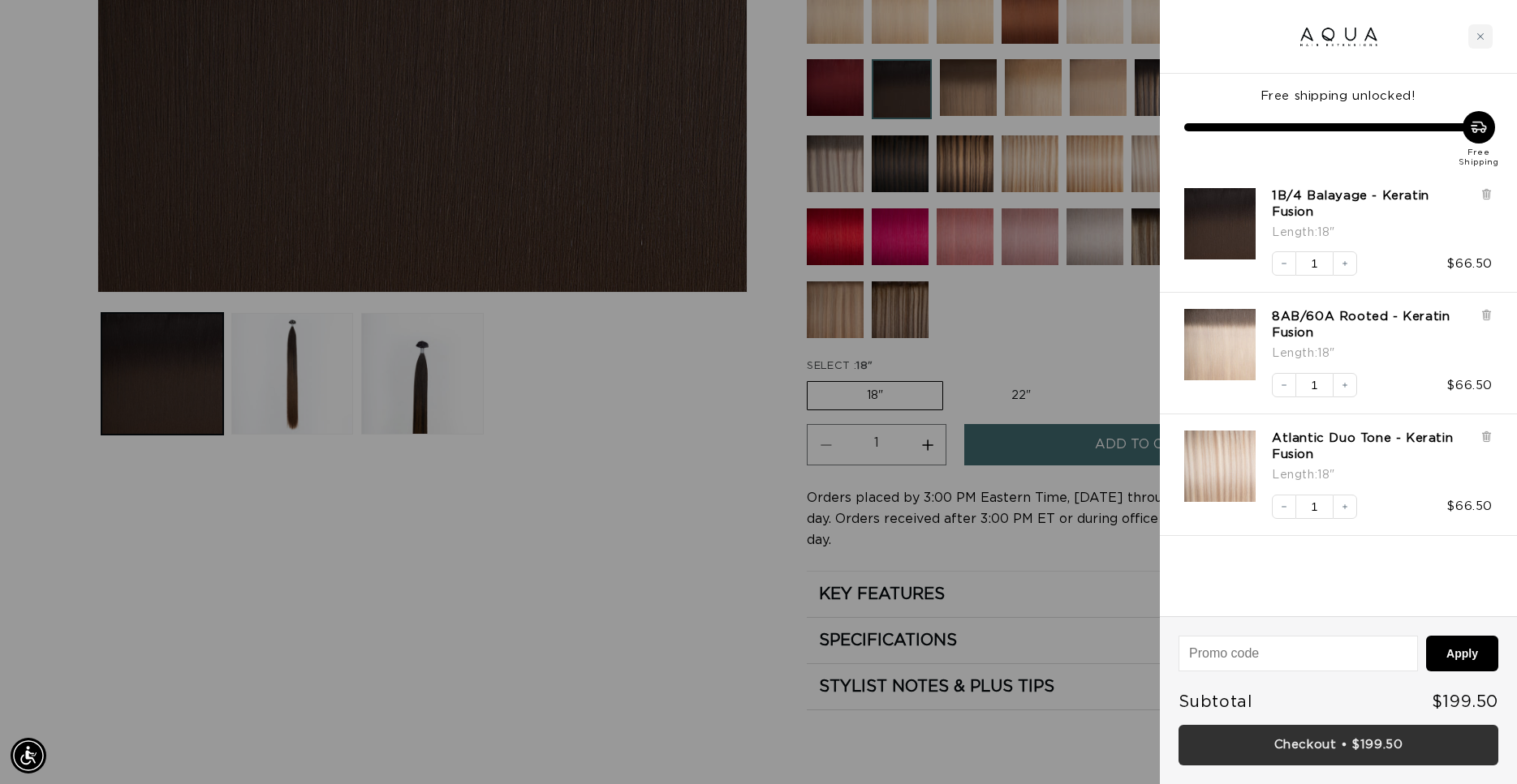
scroll to position [0, 2804]
click at [1317, 740] on link "Checkout • $199.50" at bounding box center [1338, 745] width 320 height 41
